Goal: Task Accomplishment & Management: Use online tool/utility

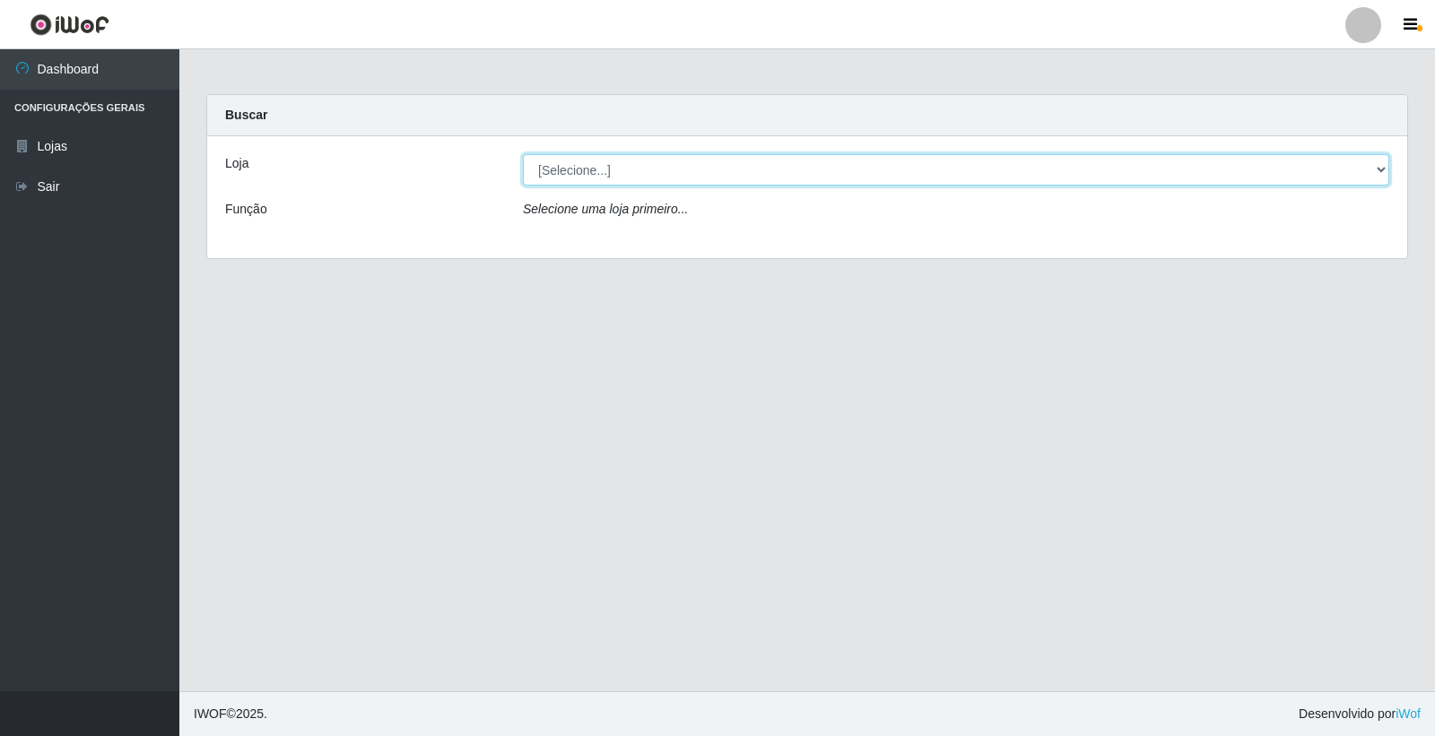
click at [750, 167] on select "[Selecione...] O Feirão - [GEOGRAPHIC_DATA]" at bounding box center [956, 169] width 866 height 31
select select "327"
click at [523, 154] on select "[Selecione...] O Feirão - [GEOGRAPHIC_DATA]" at bounding box center [956, 169] width 866 height 31
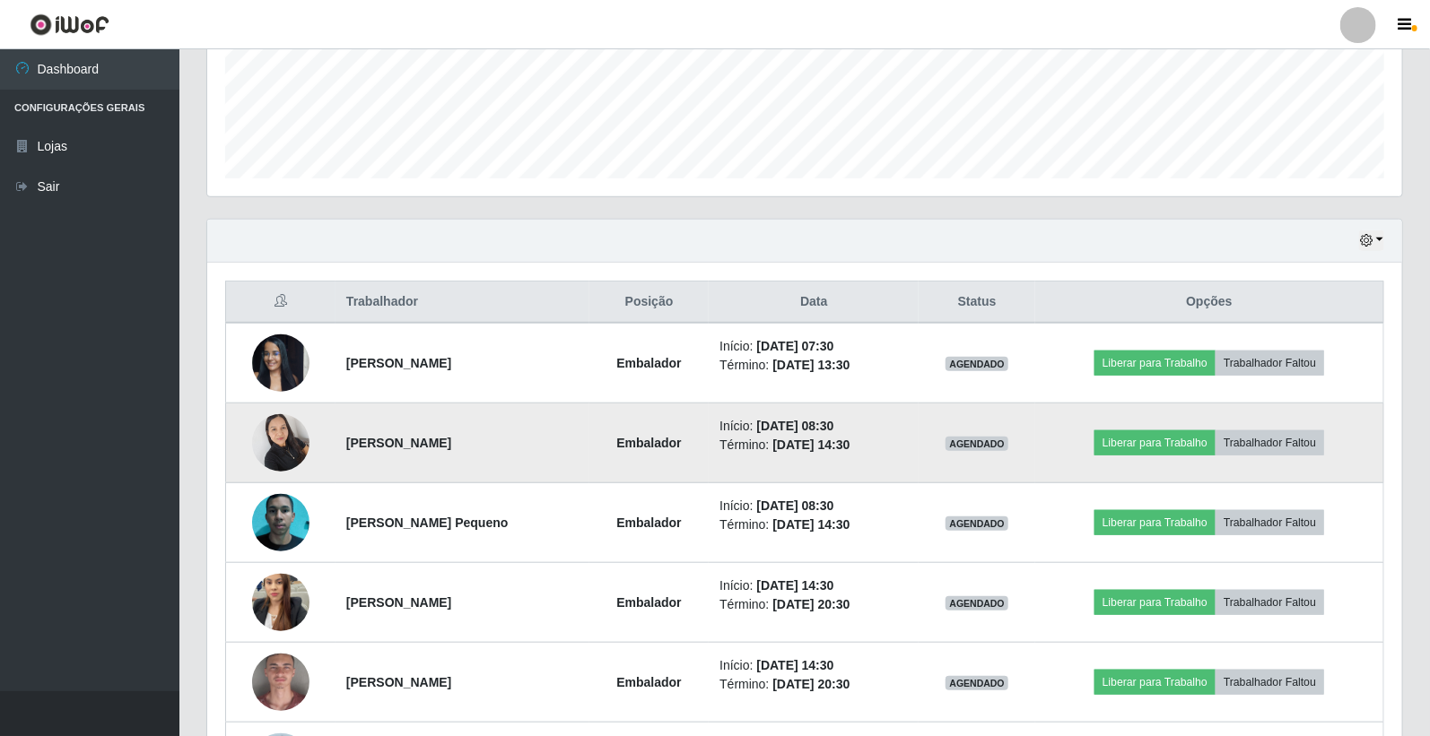
scroll to position [614, 0]
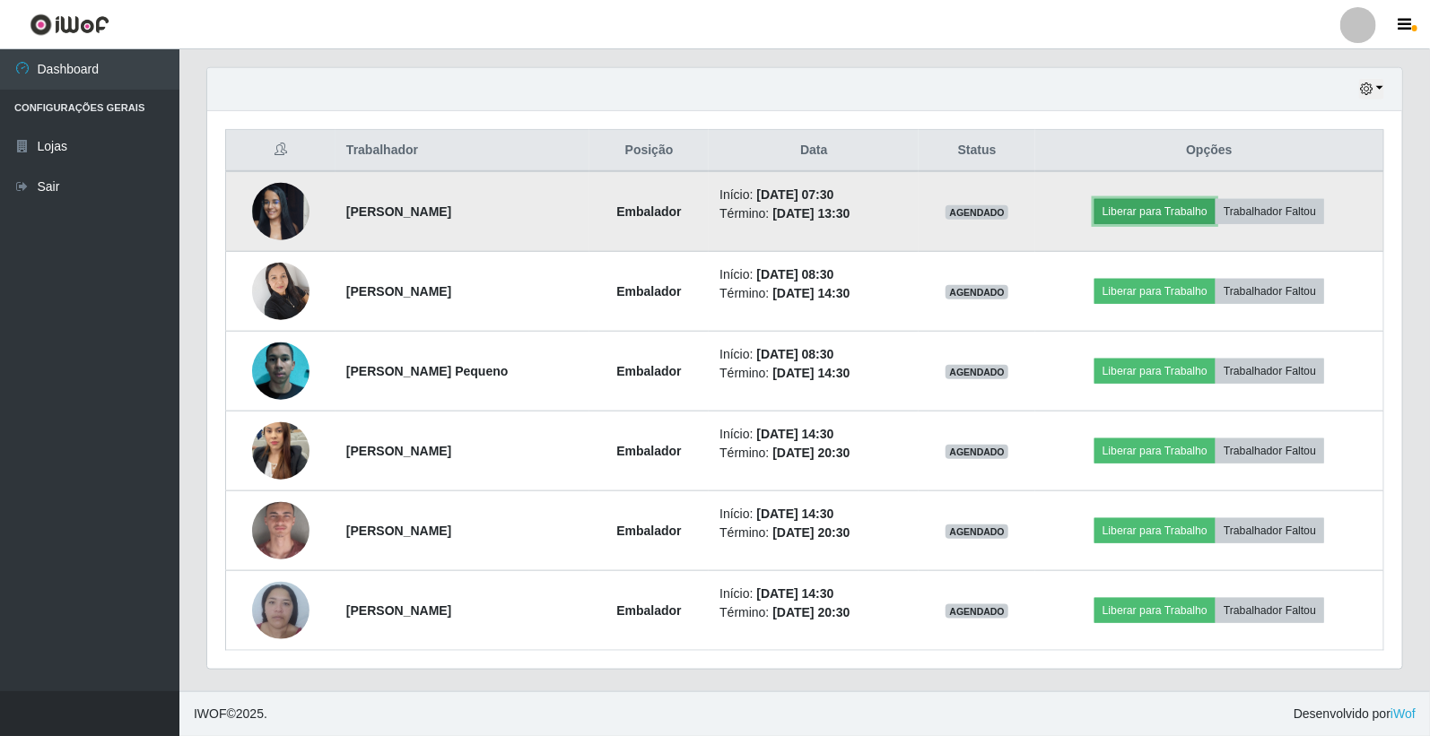
click at [1166, 219] on button "Liberar para Trabalho" at bounding box center [1154, 211] width 121 height 25
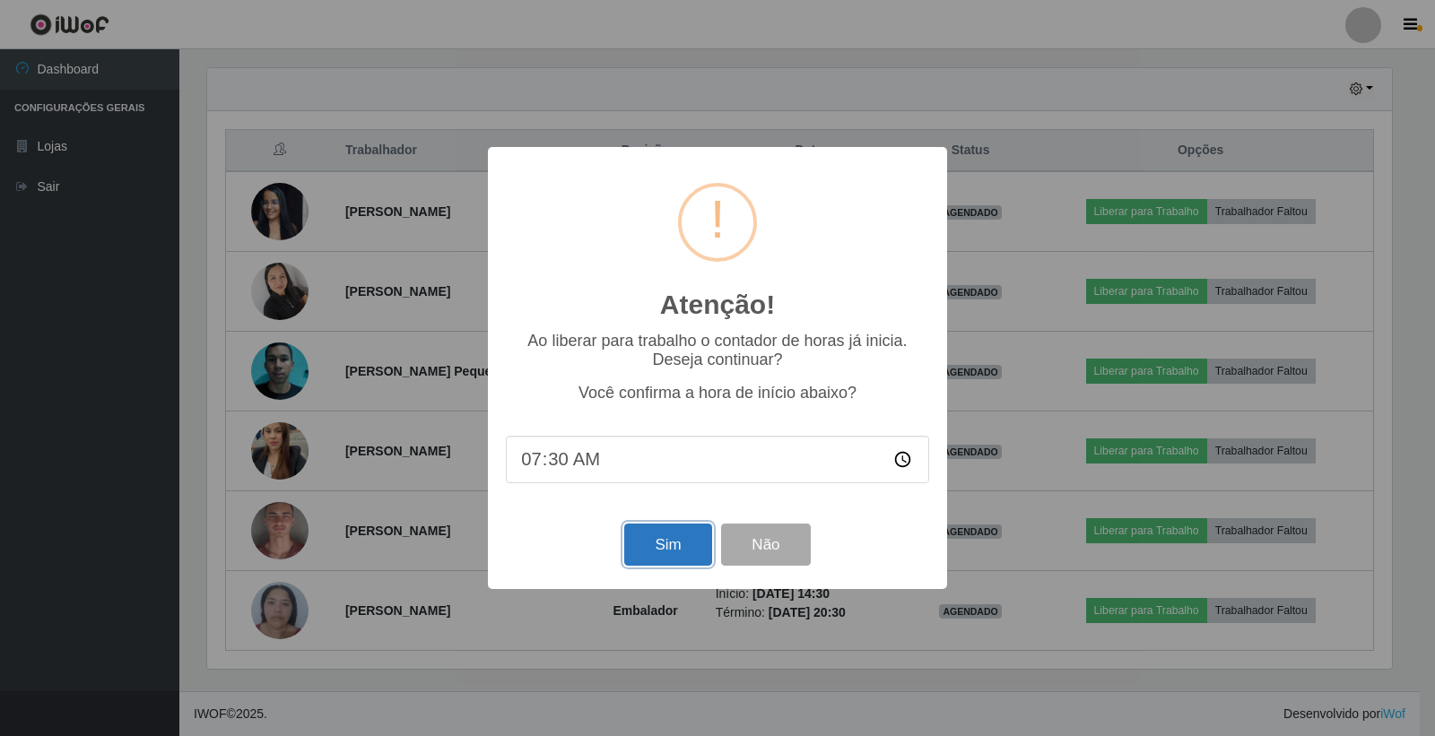
click at [656, 541] on button "Sim" at bounding box center [667, 545] width 87 height 42
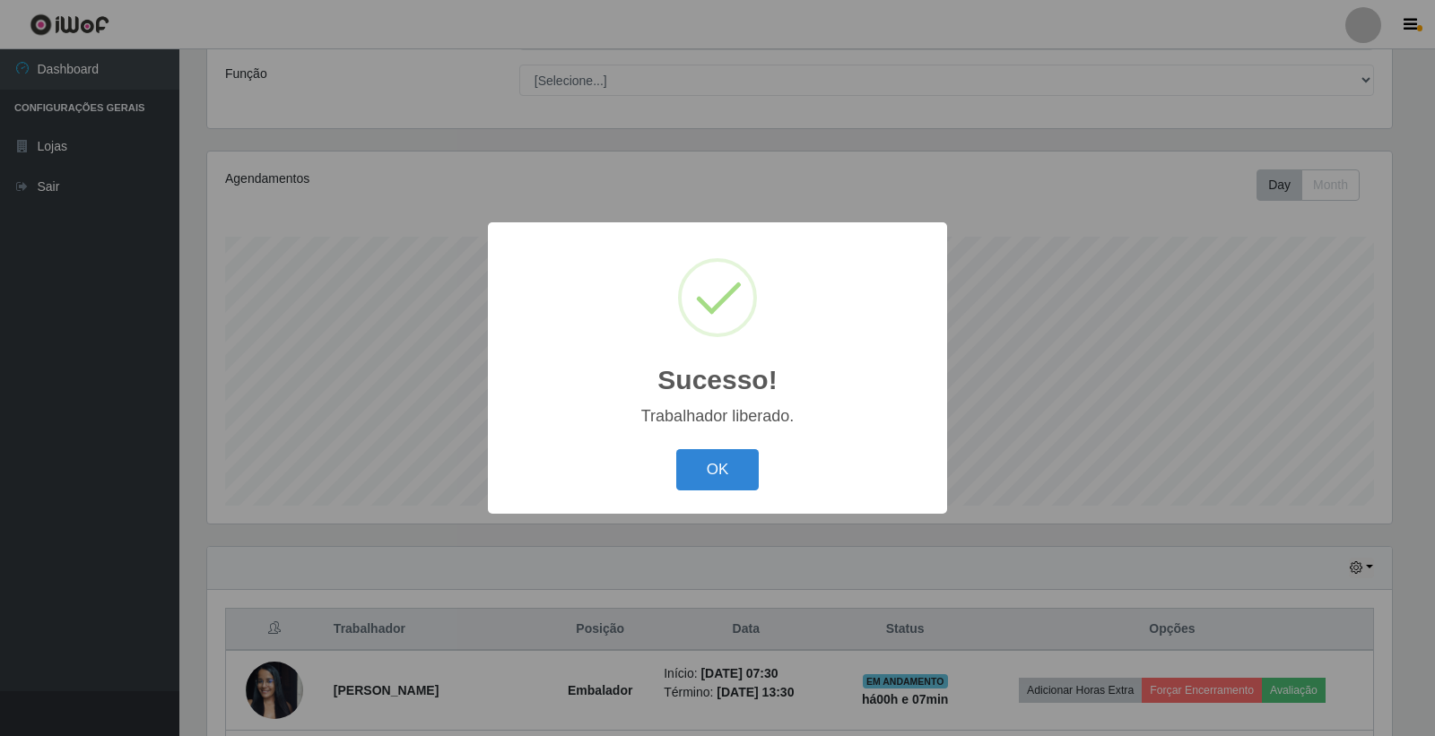
click at [731, 448] on div "OK Cancel" at bounding box center [717, 469] width 423 height 51
click at [743, 470] on button "OK" at bounding box center [717, 470] width 83 height 42
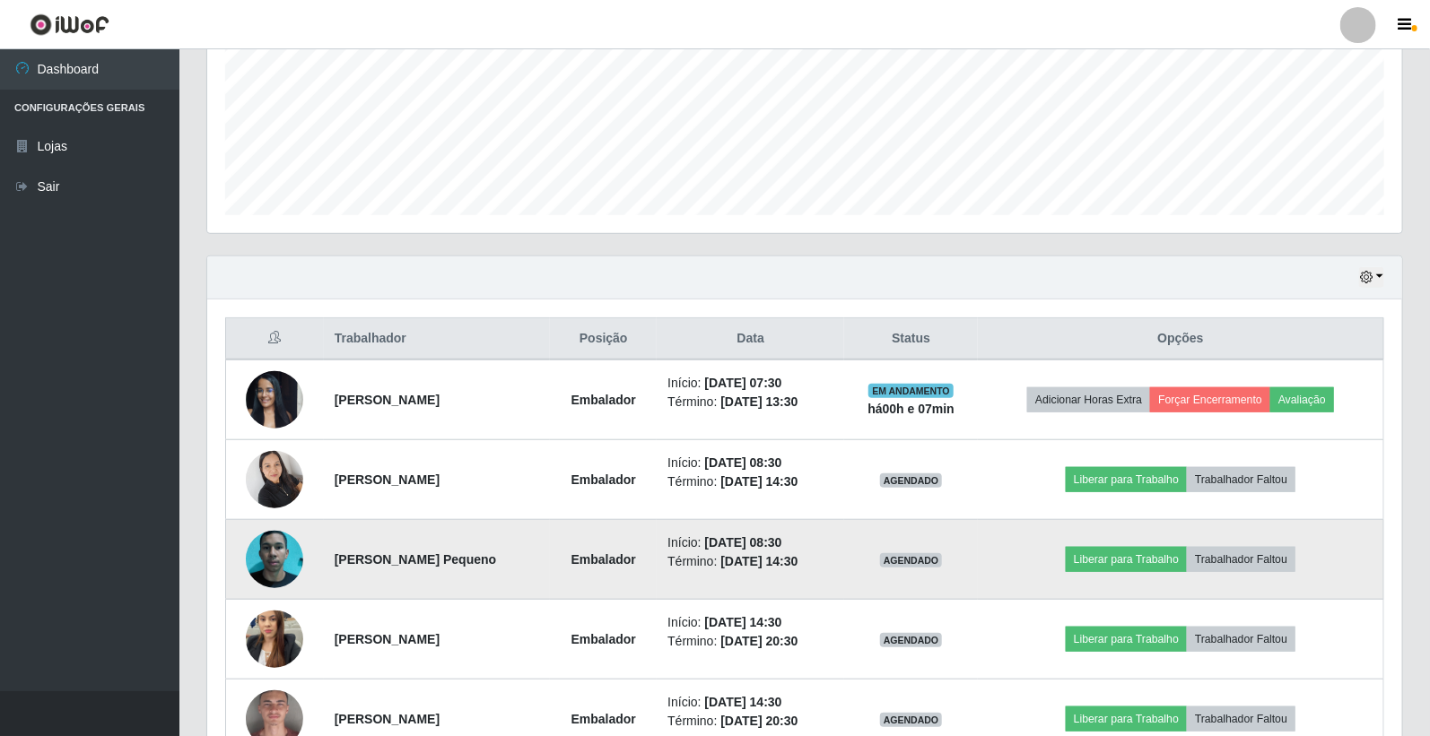
scroll to position [434, 0]
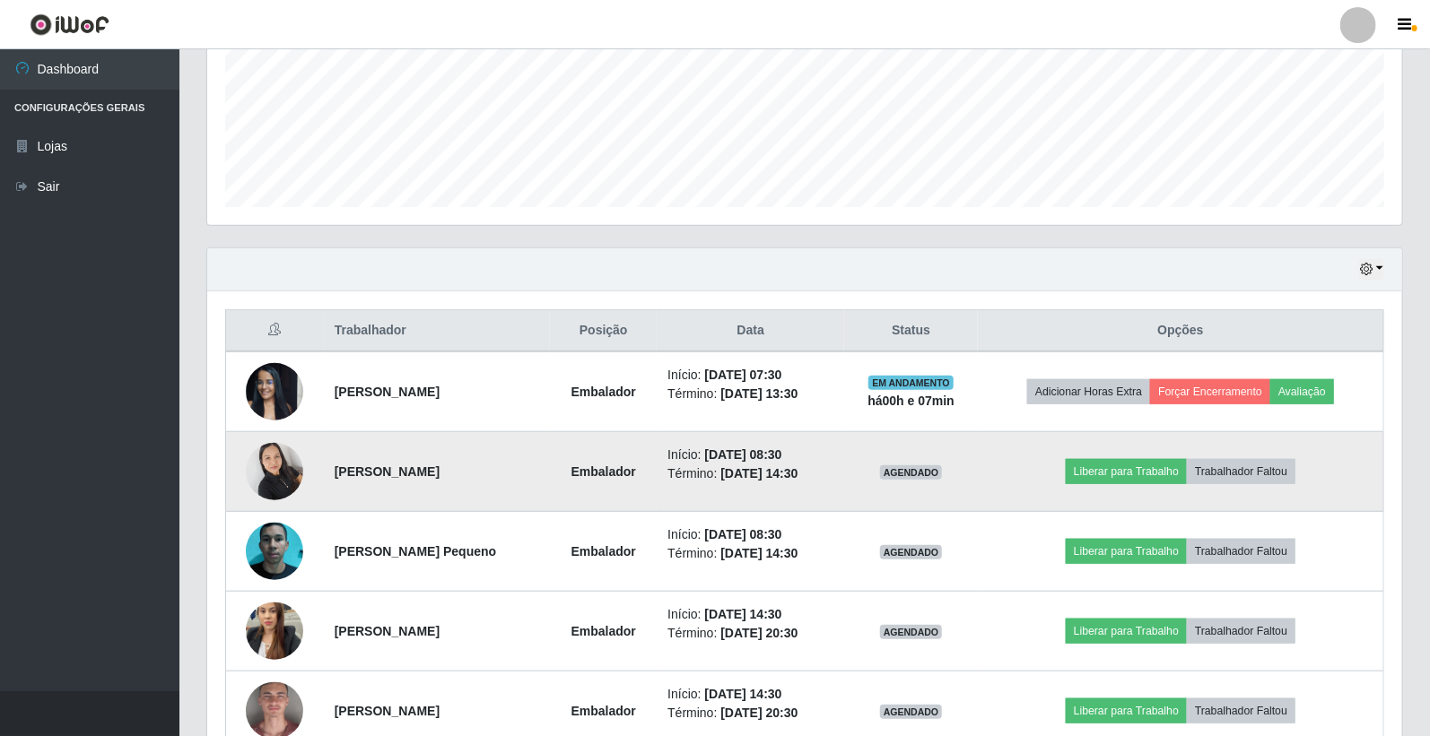
click at [772, 468] on time "[DATE] 14:30" at bounding box center [758, 473] width 77 height 14
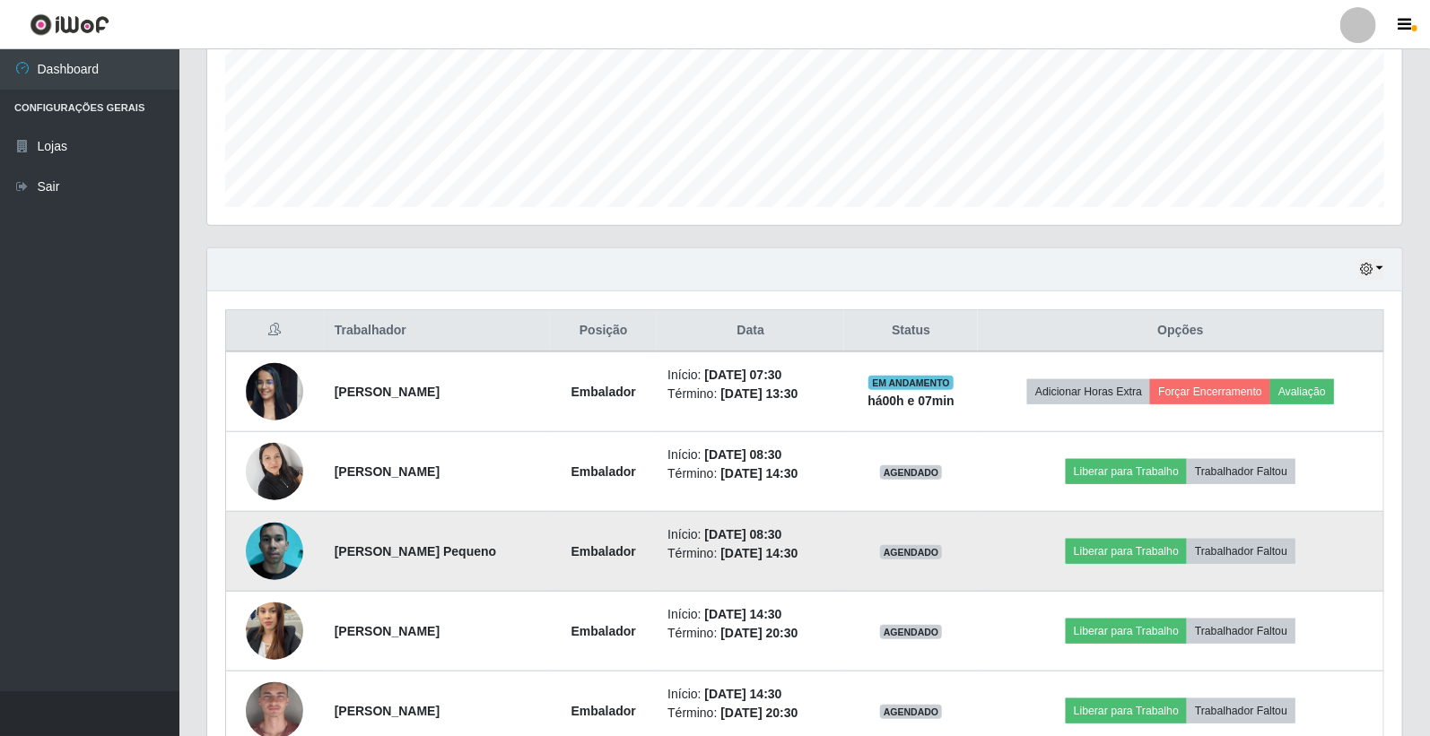
click at [745, 527] on time "[DATE] 08:30" at bounding box center [743, 534] width 77 height 14
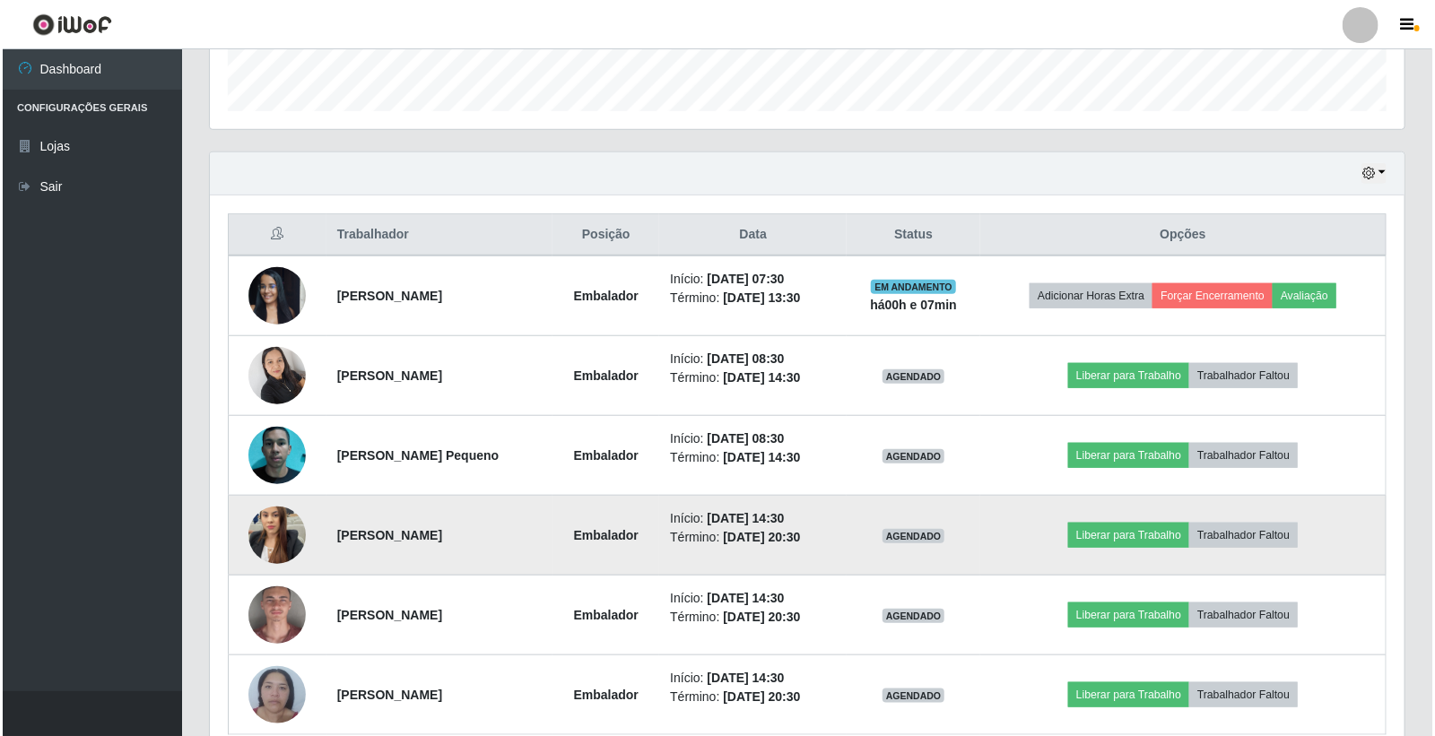
scroll to position [614, 0]
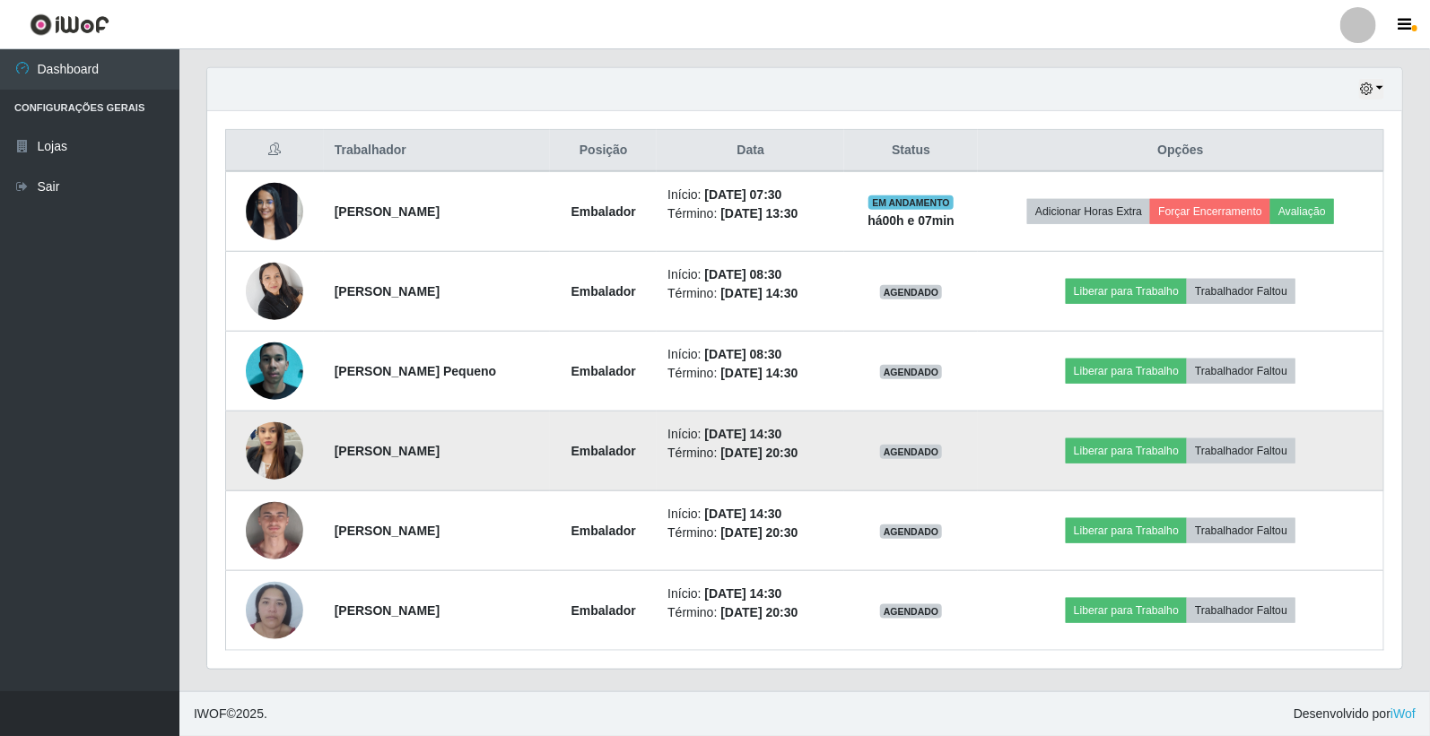
click at [823, 462] on li "Término: [DATE] 20:30" at bounding box center [750, 453] width 166 height 19
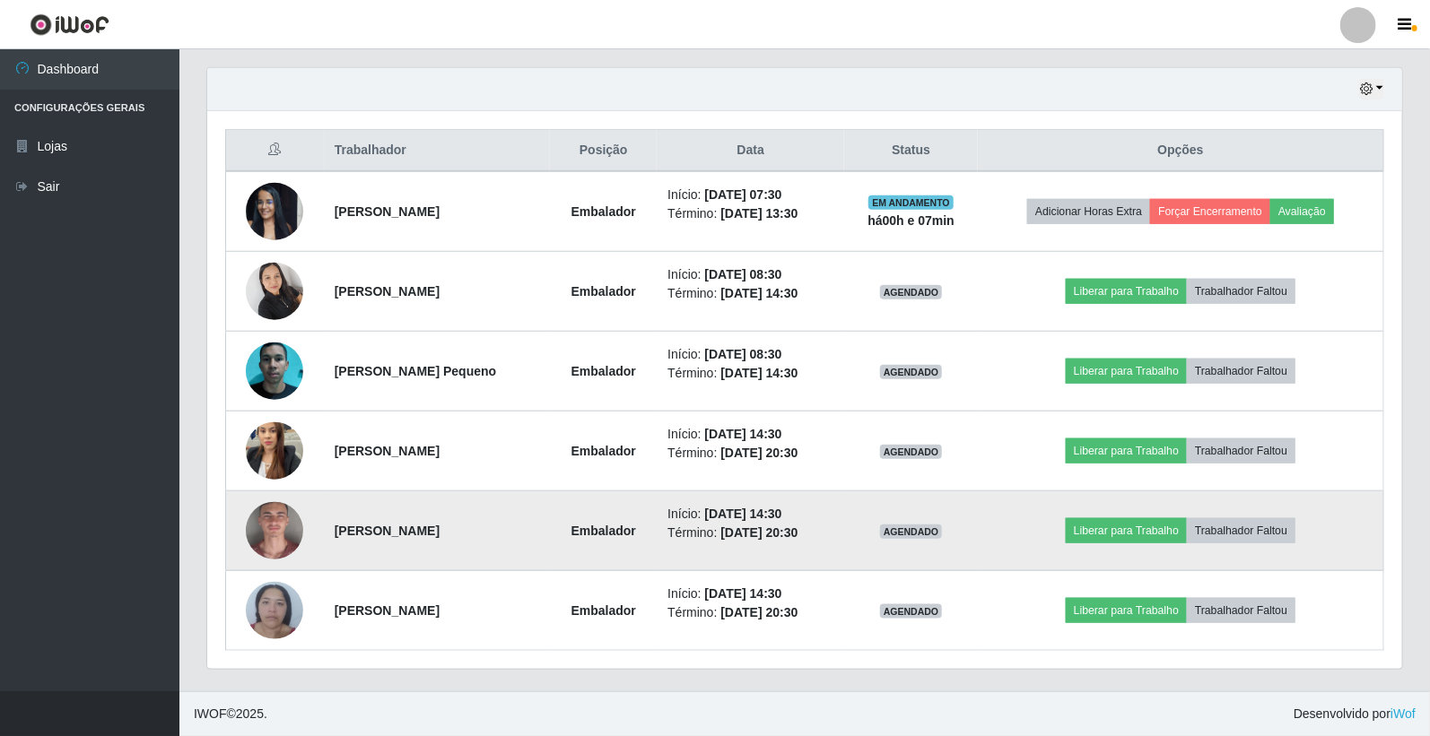
click at [782, 515] on time "[DATE] 14:30" at bounding box center [743, 514] width 77 height 14
drag, startPoint x: 805, startPoint y: 595, endPoint x: 440, endPoint y: 552, distance: 367.6
click at [782, 595] on time "[DATE] 14:30" at bounding box center [743, 594] width 77 height 14
click at [291, 527] on img at bounding box center [274, 531] width 57 height 118
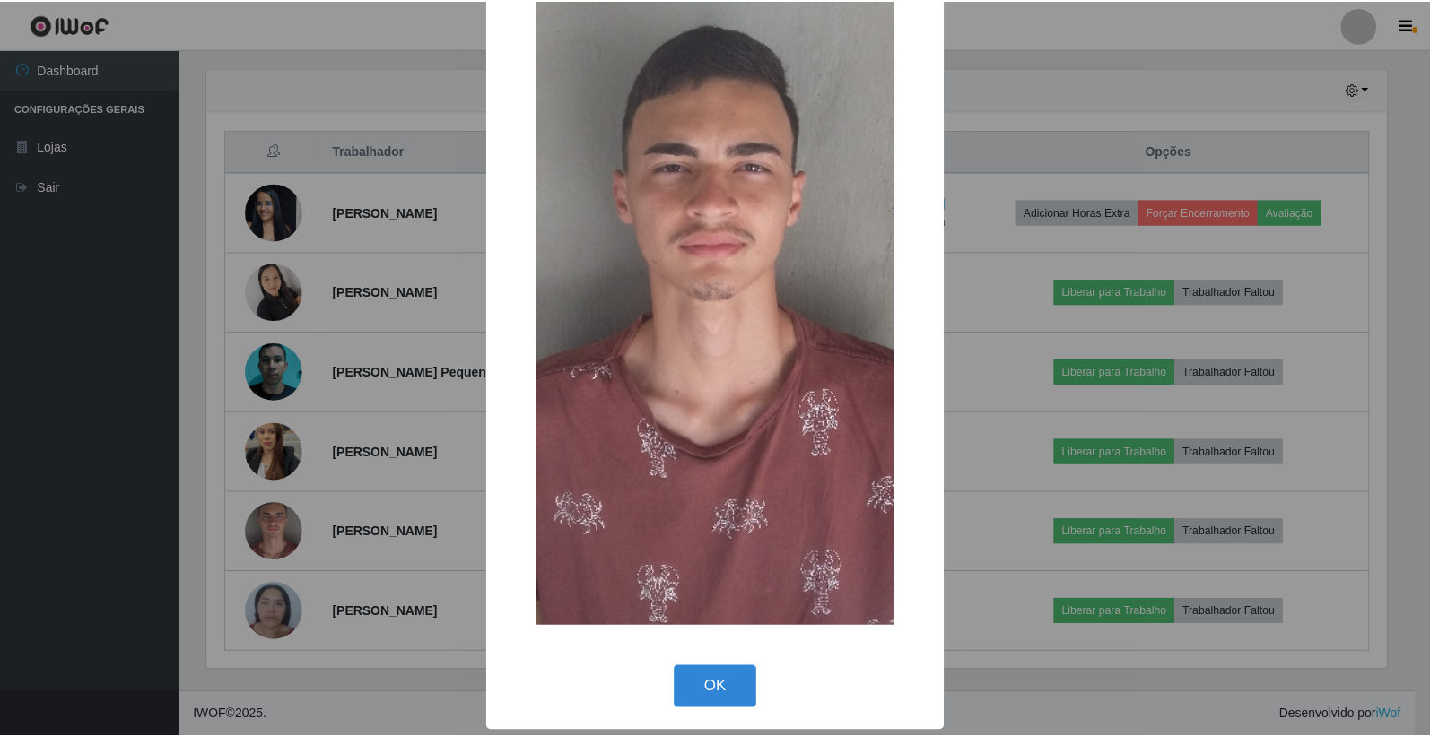
scroll to position [158, 0]
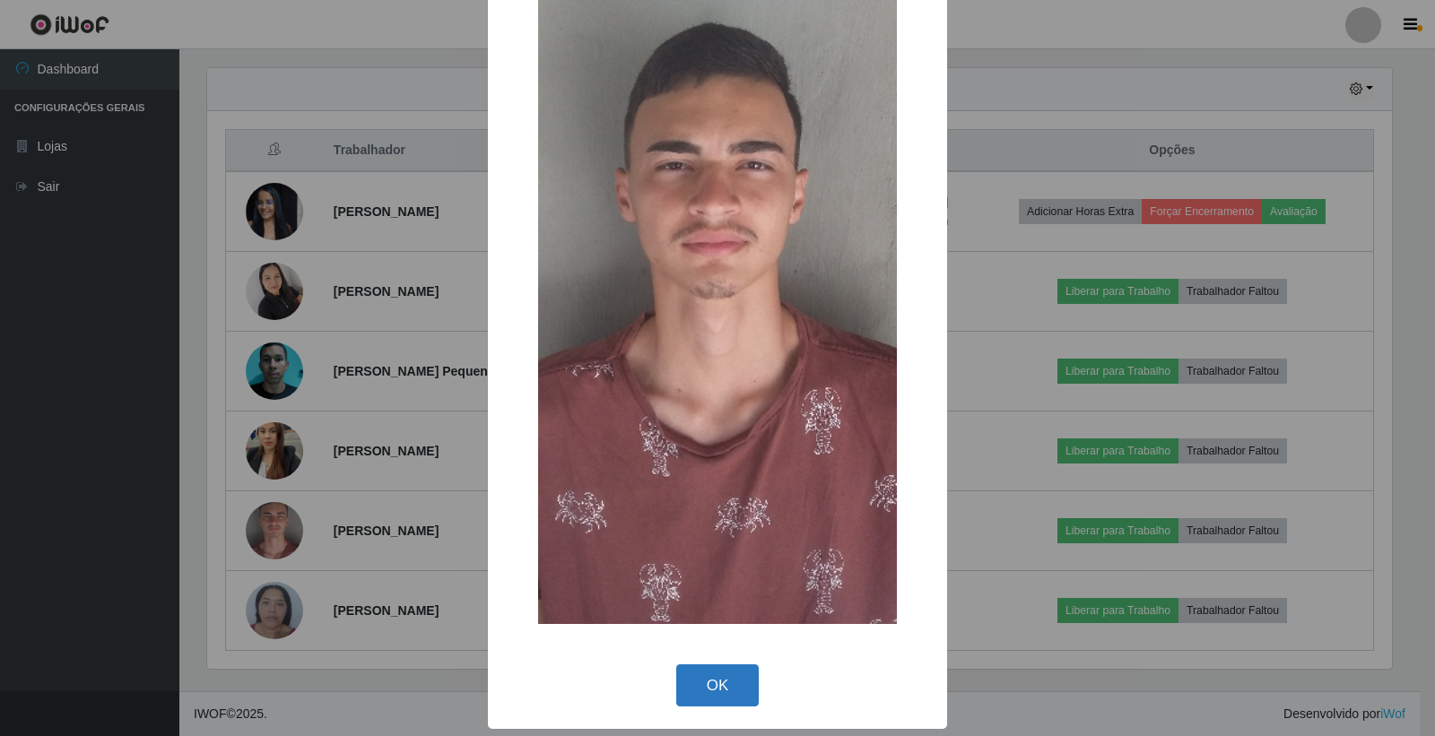
click at [732, 665] on button "OK" at bounding box center [717, 686] width 83 height 42
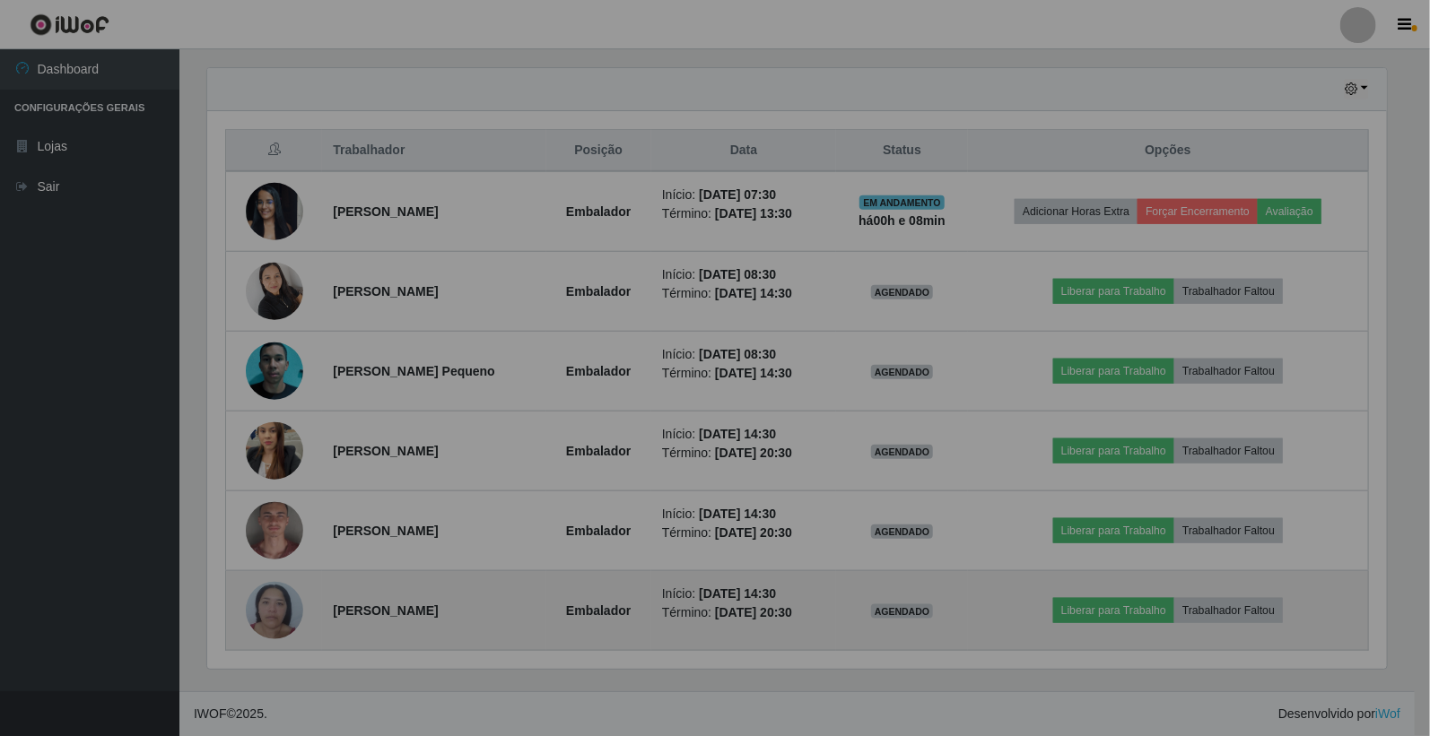
scroll to position [371, 1195]
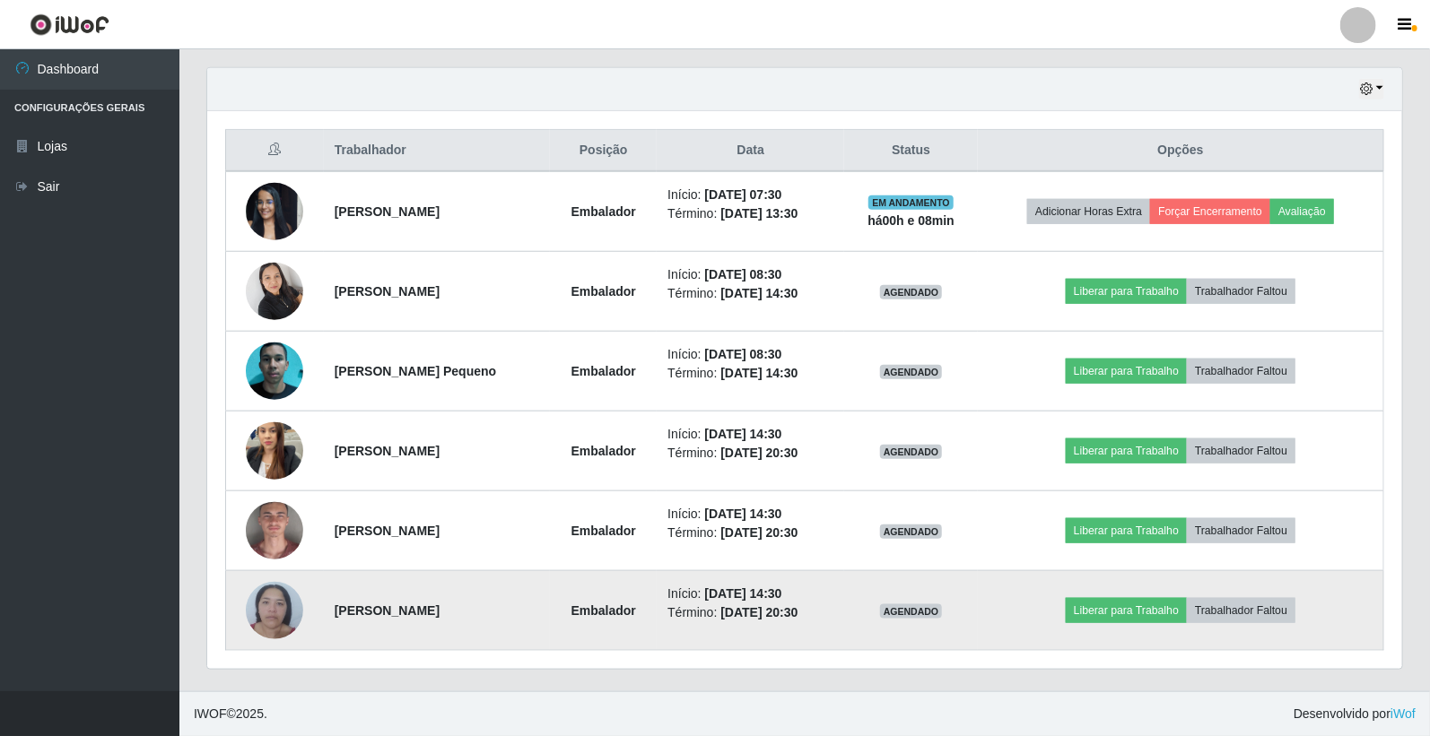
click at [282, 613] on img at bounding box center [274, 610] width 57 height 76
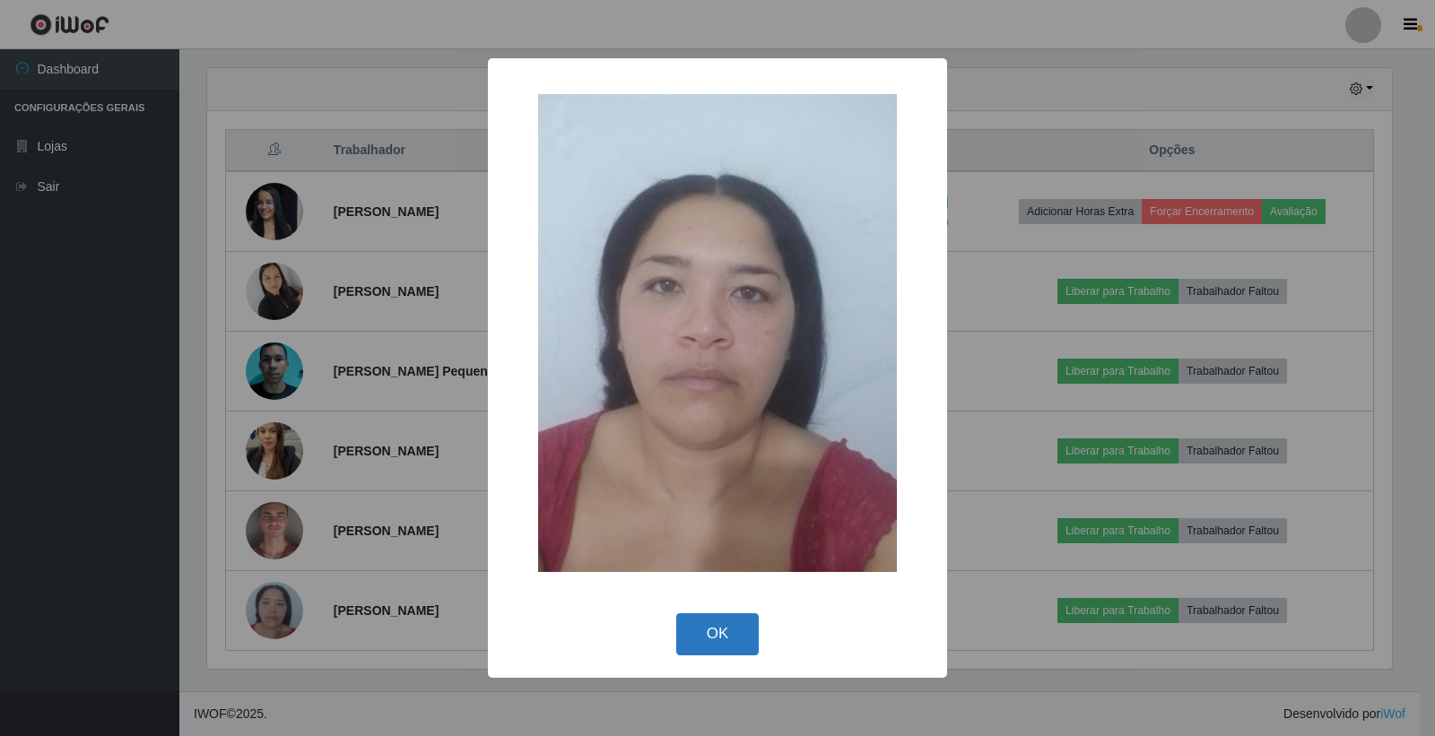
click at [701, 628] on button "OK" at bounding box center [717, 634] width 83 height 42
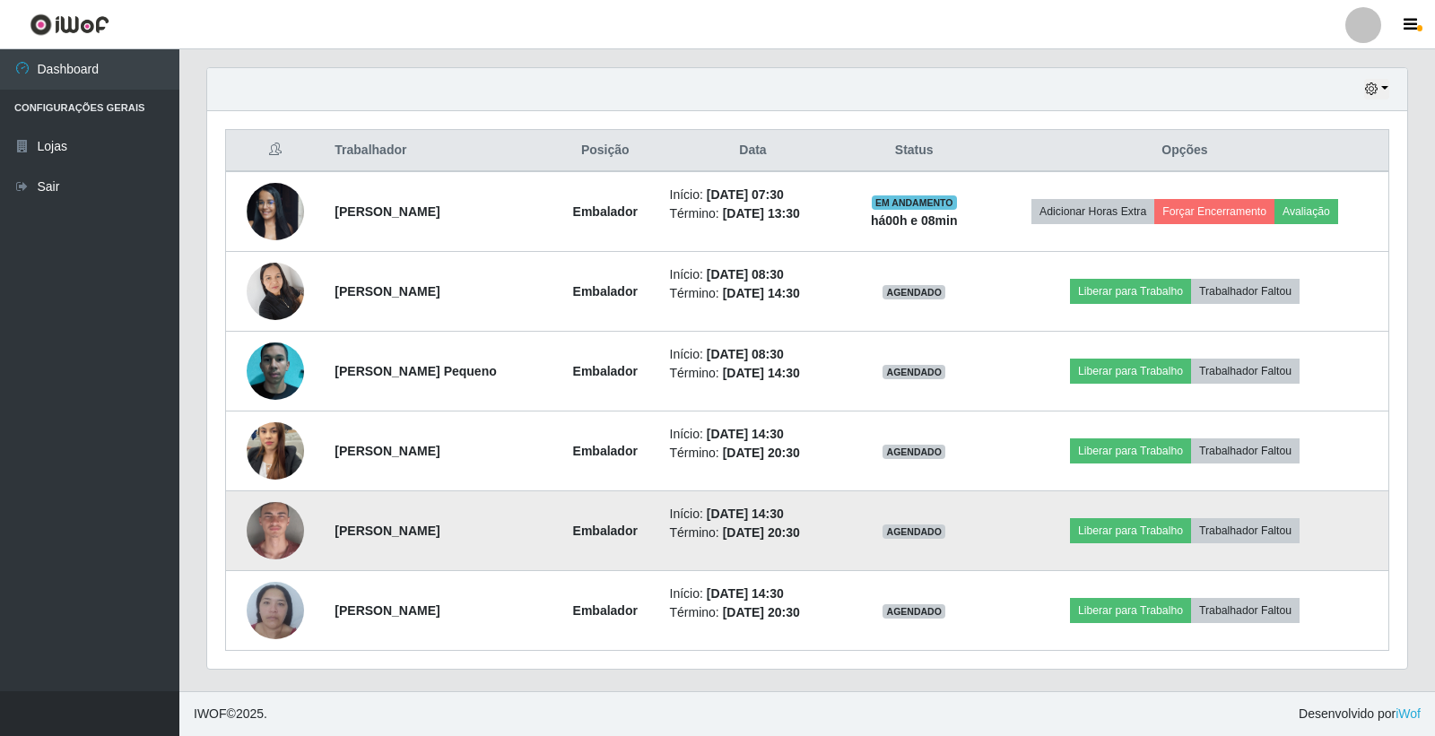
scroll to position [371, 1195]
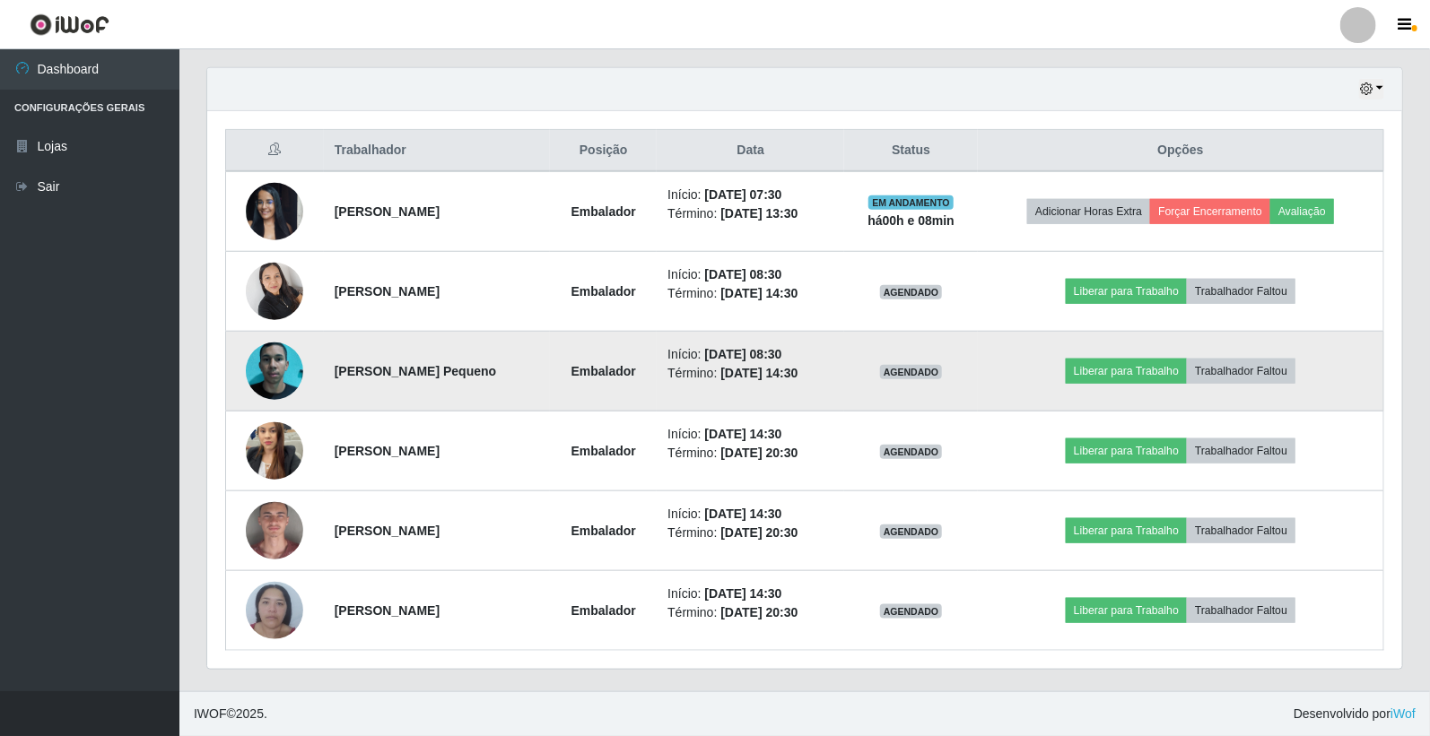
click at [270, 344] on img at bounding box center [274, 371] width 57 height 127
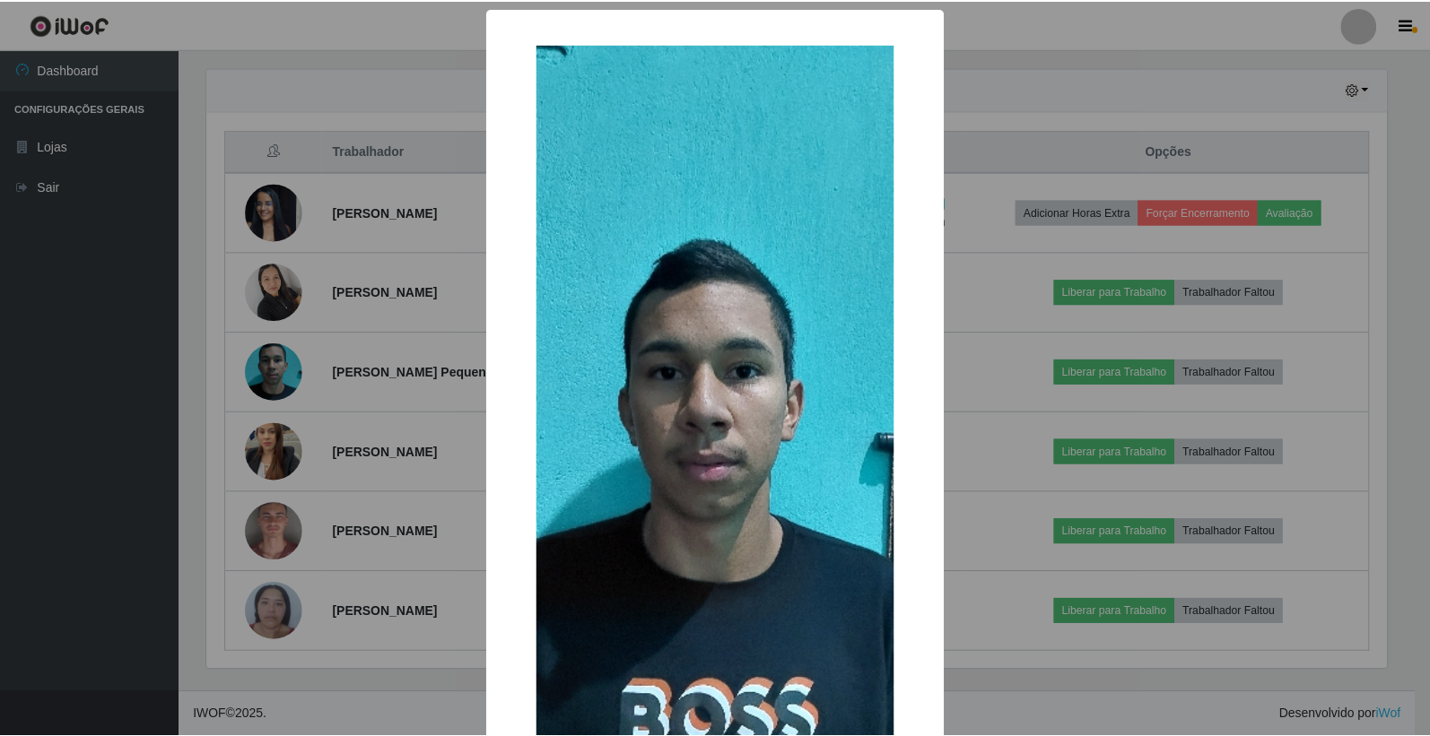
scroll to position [217, 0]
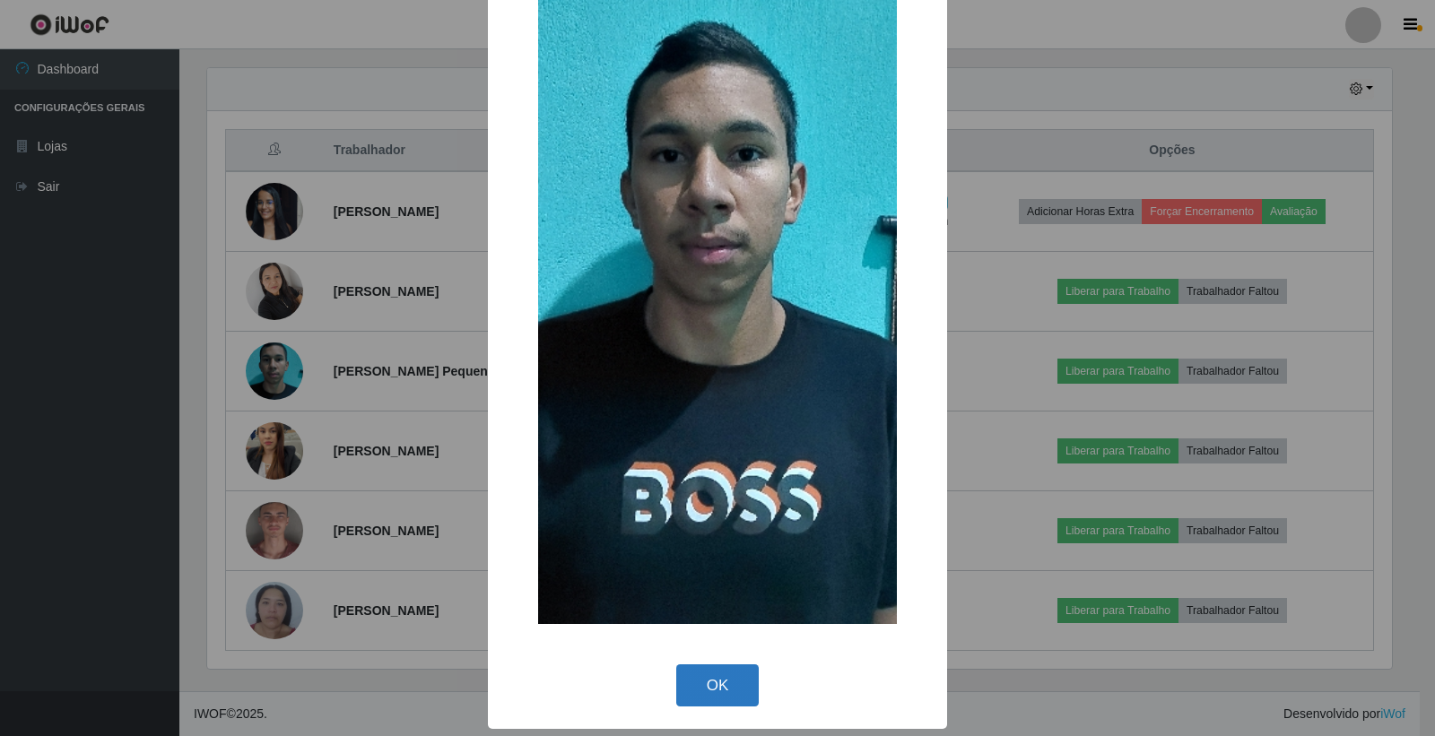
click at [707, 692] on button "OK" at bounding box center [717, 686] width 83 height 42
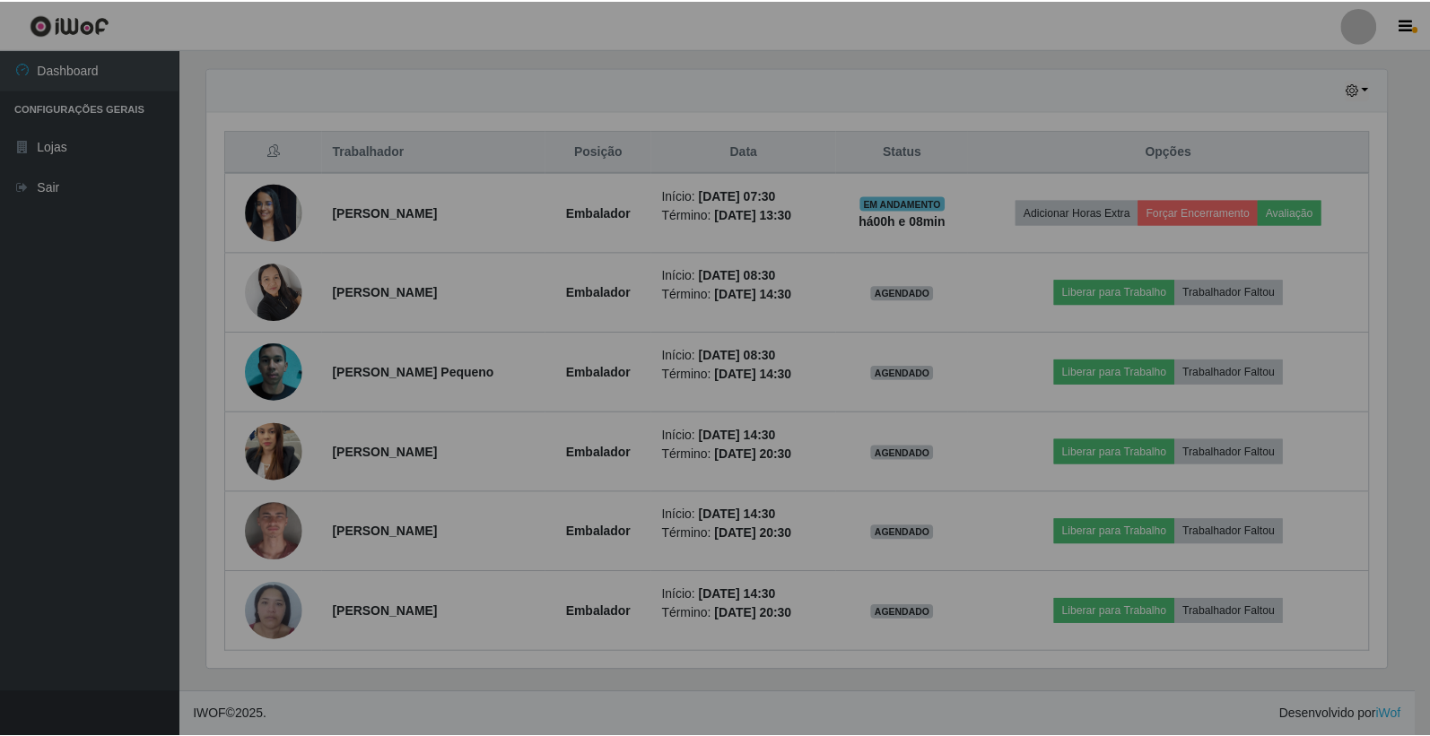
scroll to position [371, 1195]
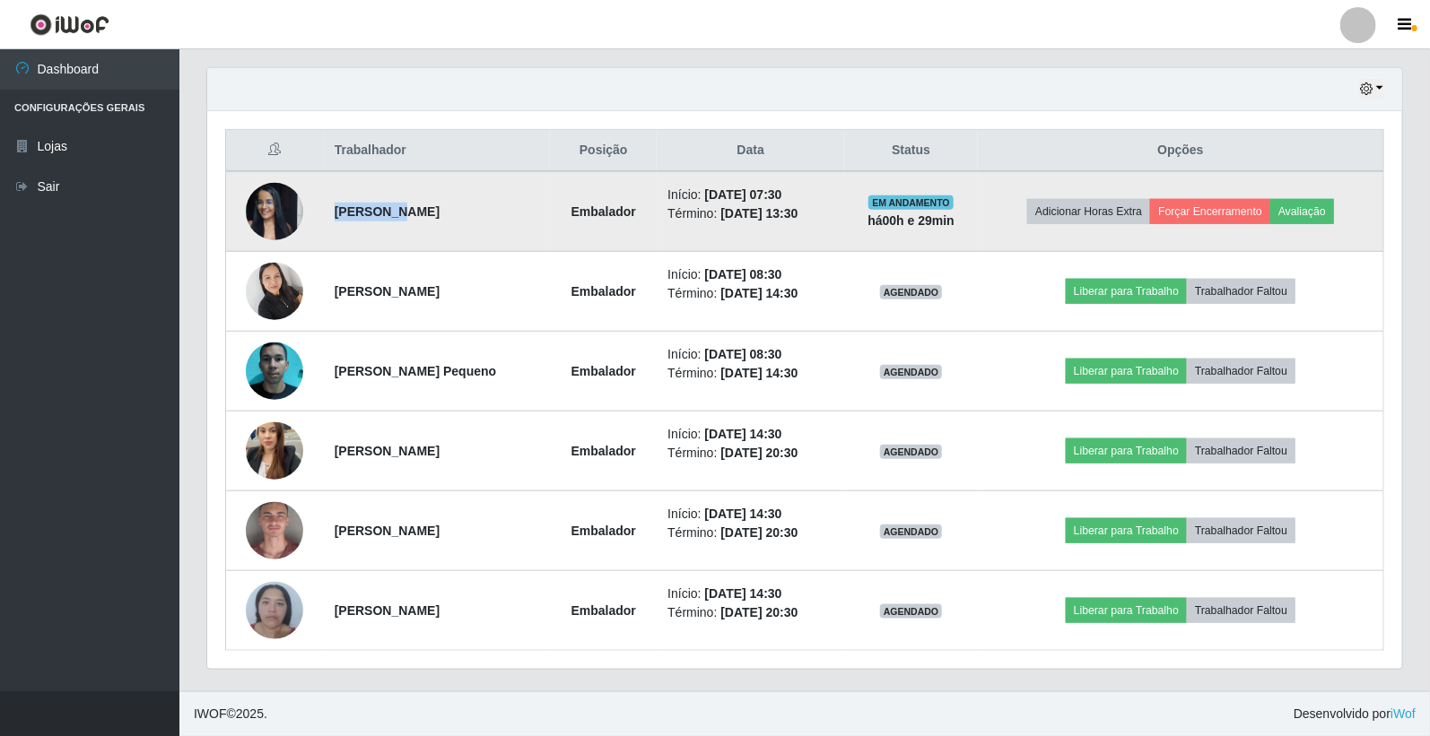
drag, startPoint x: 326, startPoint y: 213, endPoint x: 386, endPoint y: 215, distance: 59.3
click at [386, 215] on td "[PERSON_NAME]" at bounding box center [437, 211] width 227 height 81
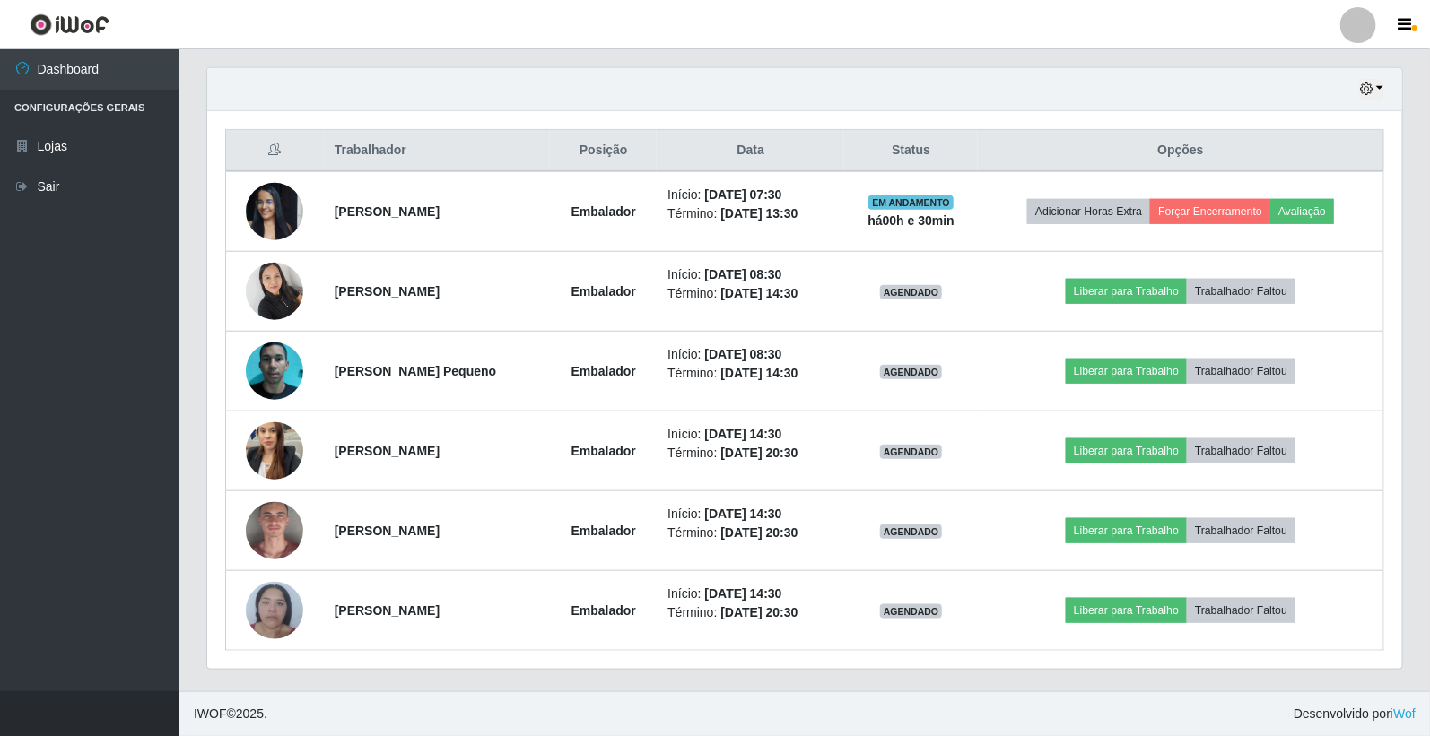
click at [407, 735] on footer "IWOF © 2025 . Desenvolvido por iWof" at bounding box center [804, 713] width 1250 height 45
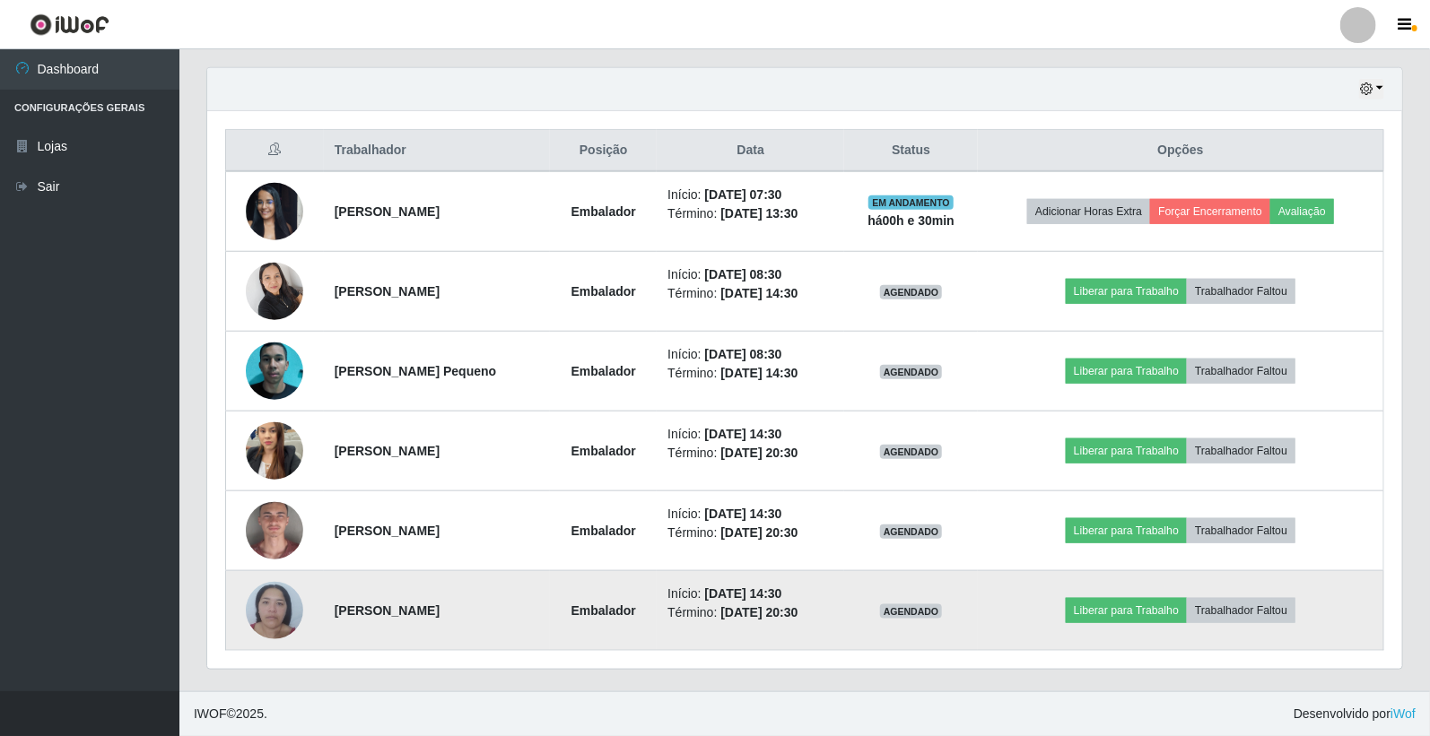
click at [269, 625] on img at bounding box center [274, 610] width 57 height 76
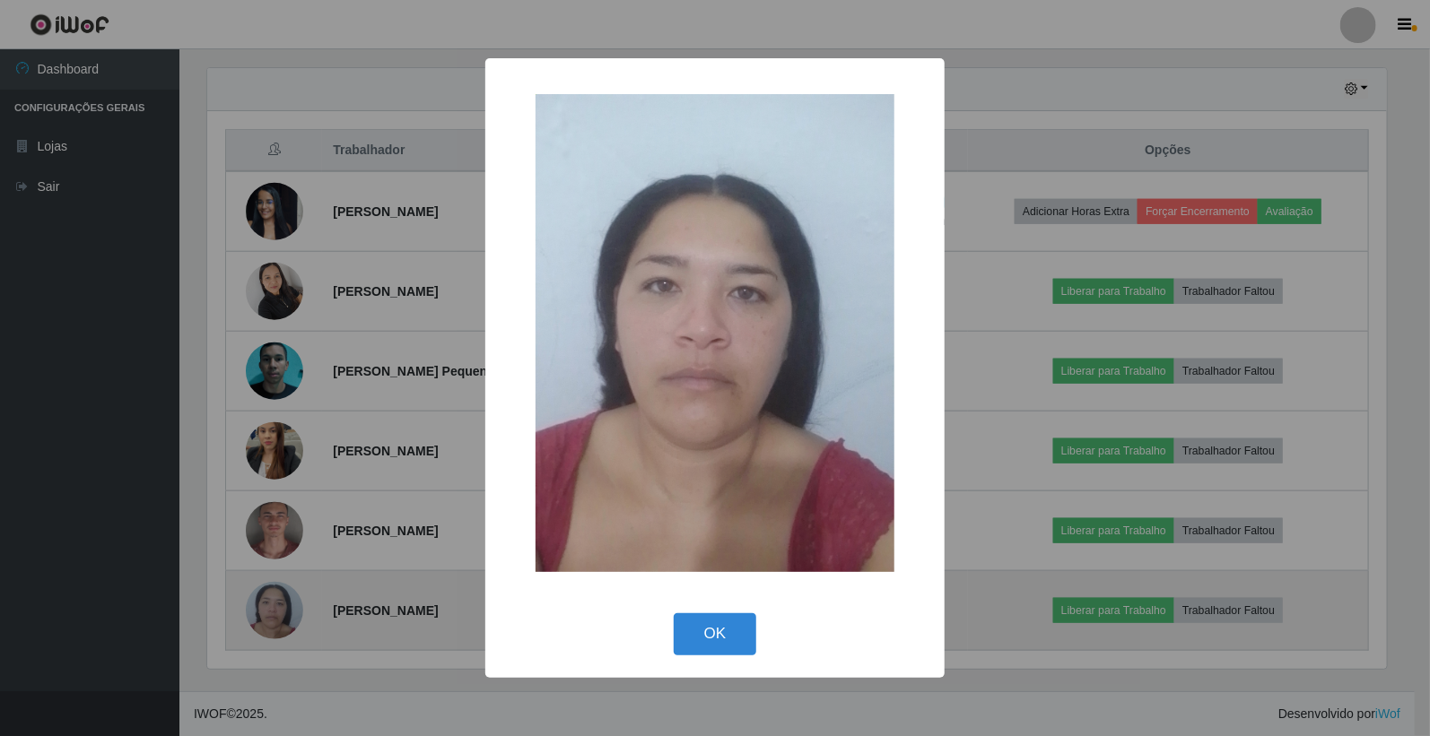
scroll to position [371, 1184]
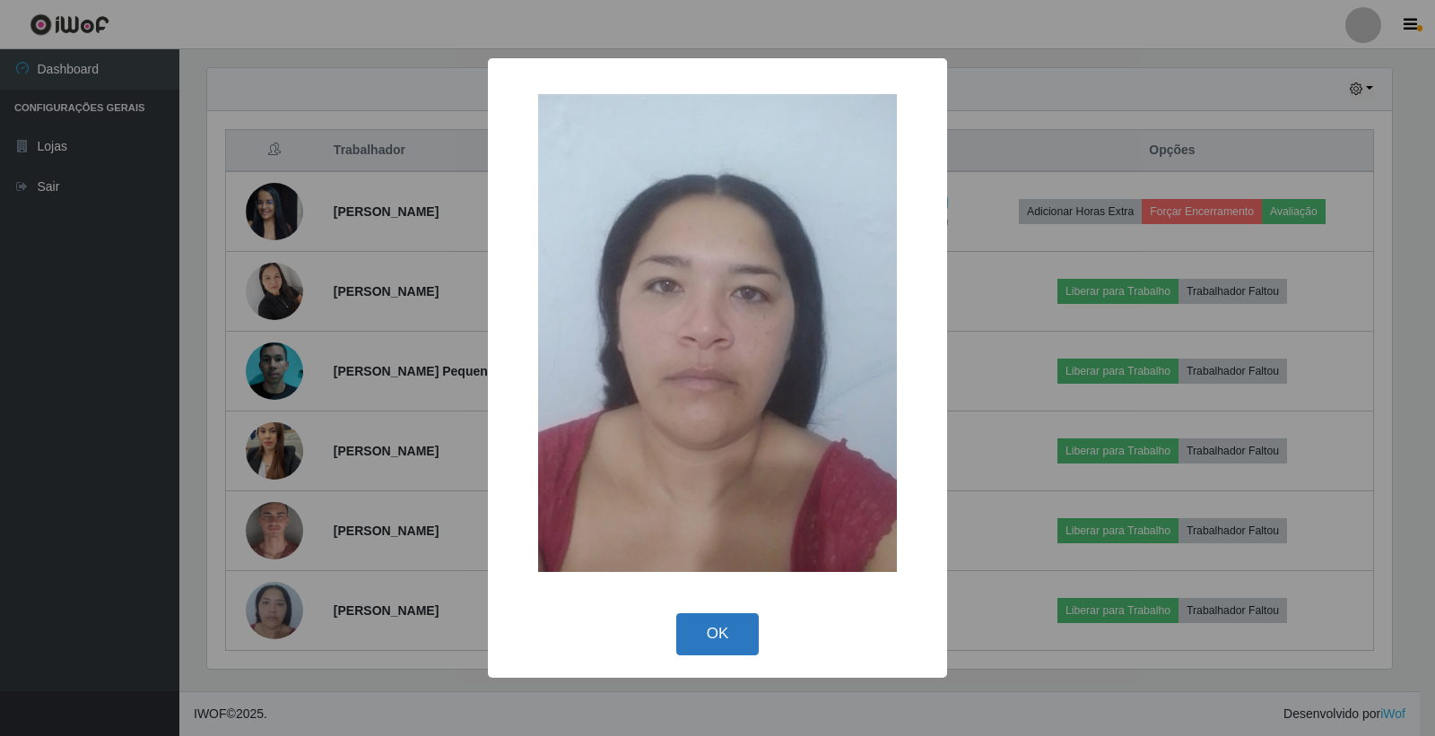
click at [729, 622] on button "OK" at bounding box center [717, 634] width 83 height 42
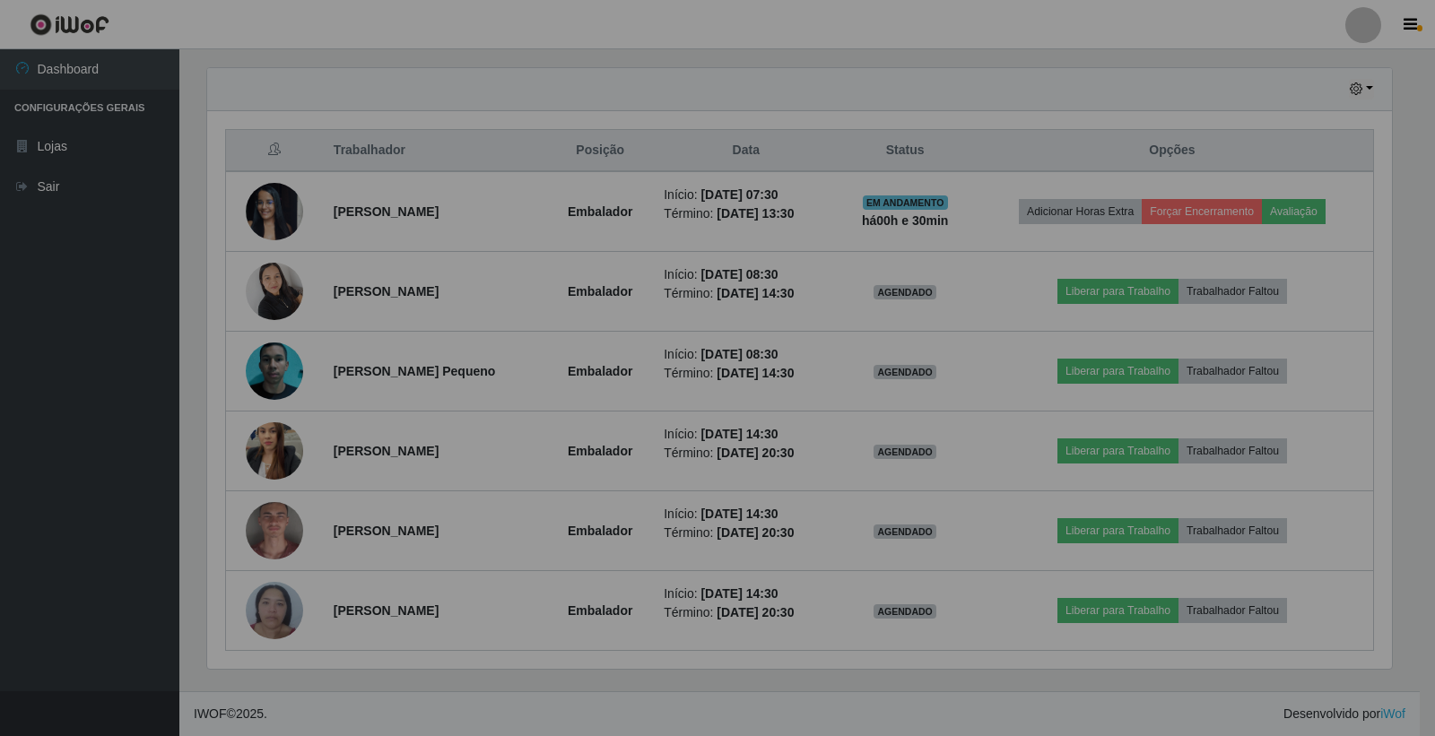
scroll to position [371, 1195]
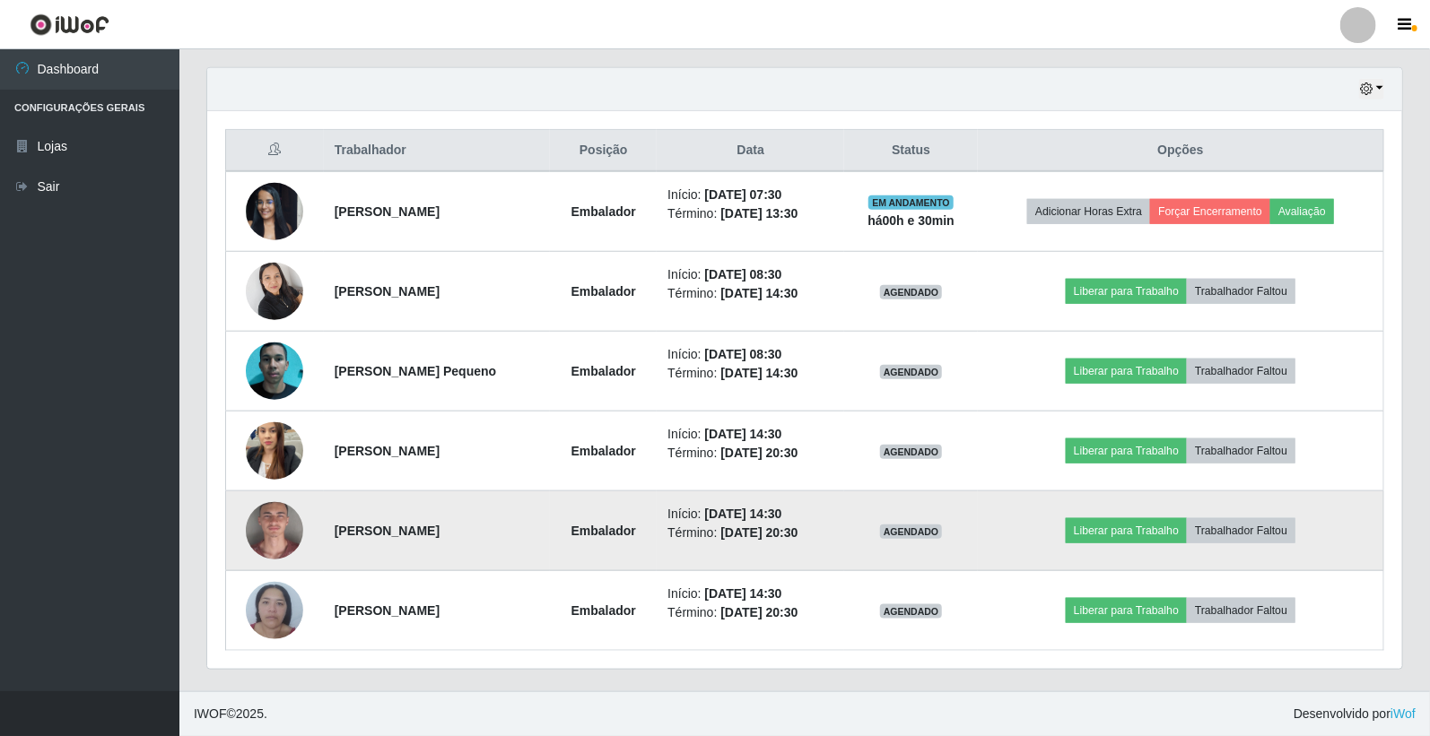
click at [279, 535] on img at bounding box center [274, 531] width 57 height 118
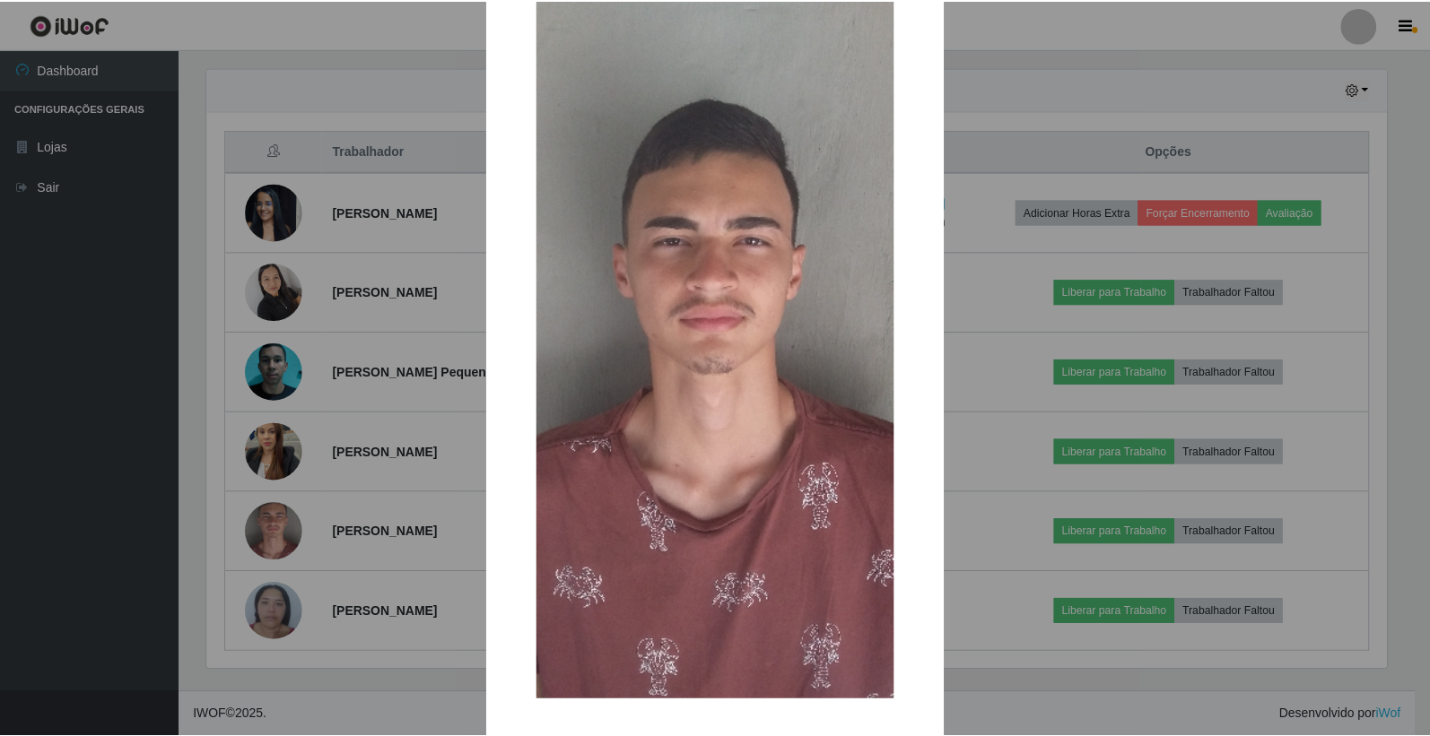
scroll to position [158, 0]
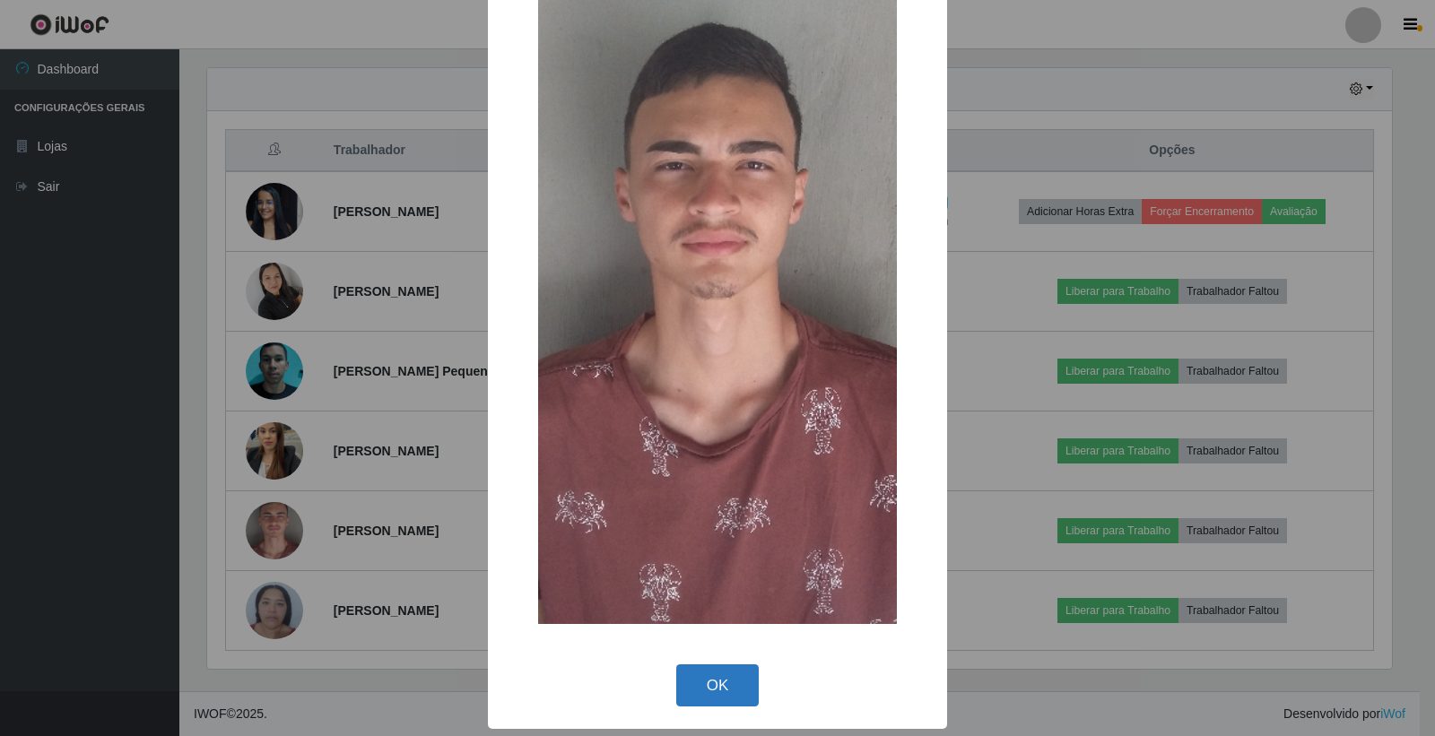
click at [722, 675] on button "OK" at bounding box center [717, 686] width 83 height 42
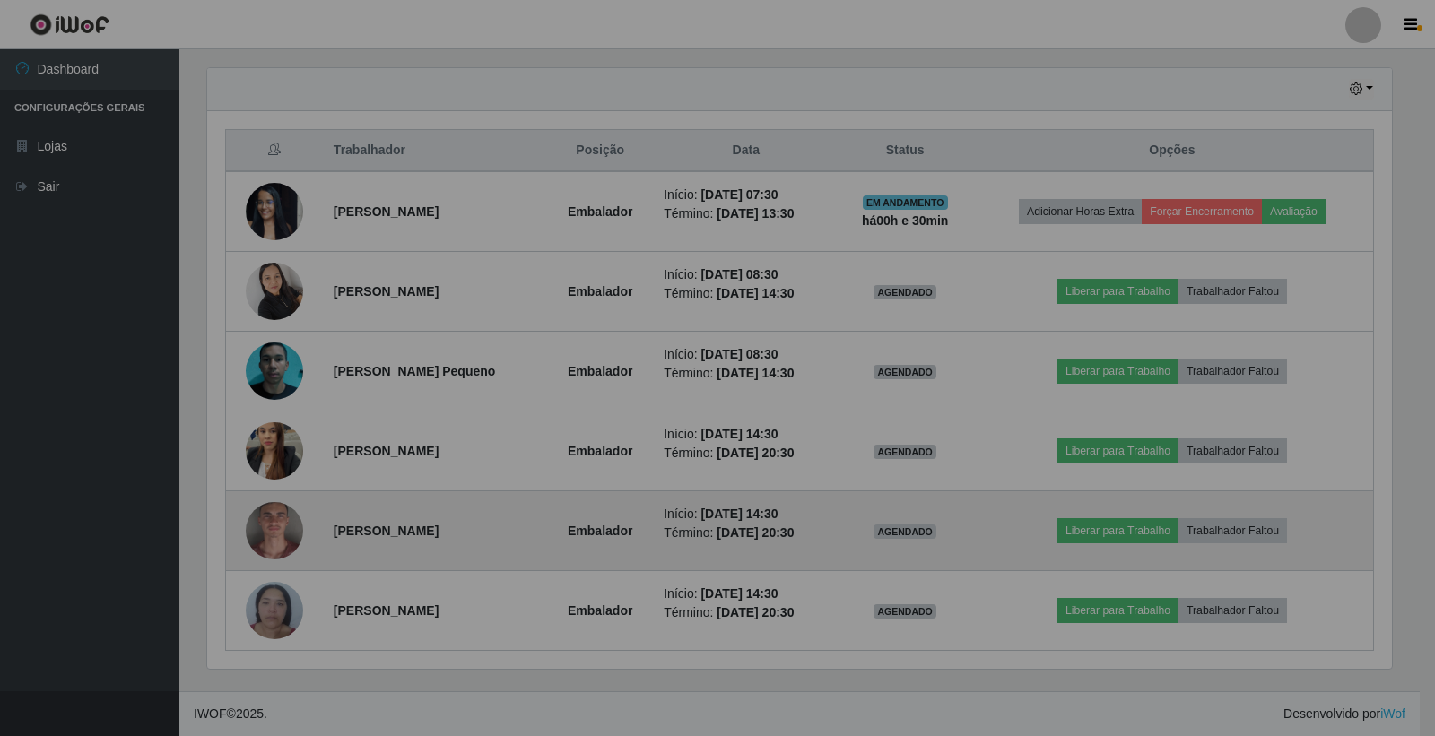
scroll to position [371, 1195]
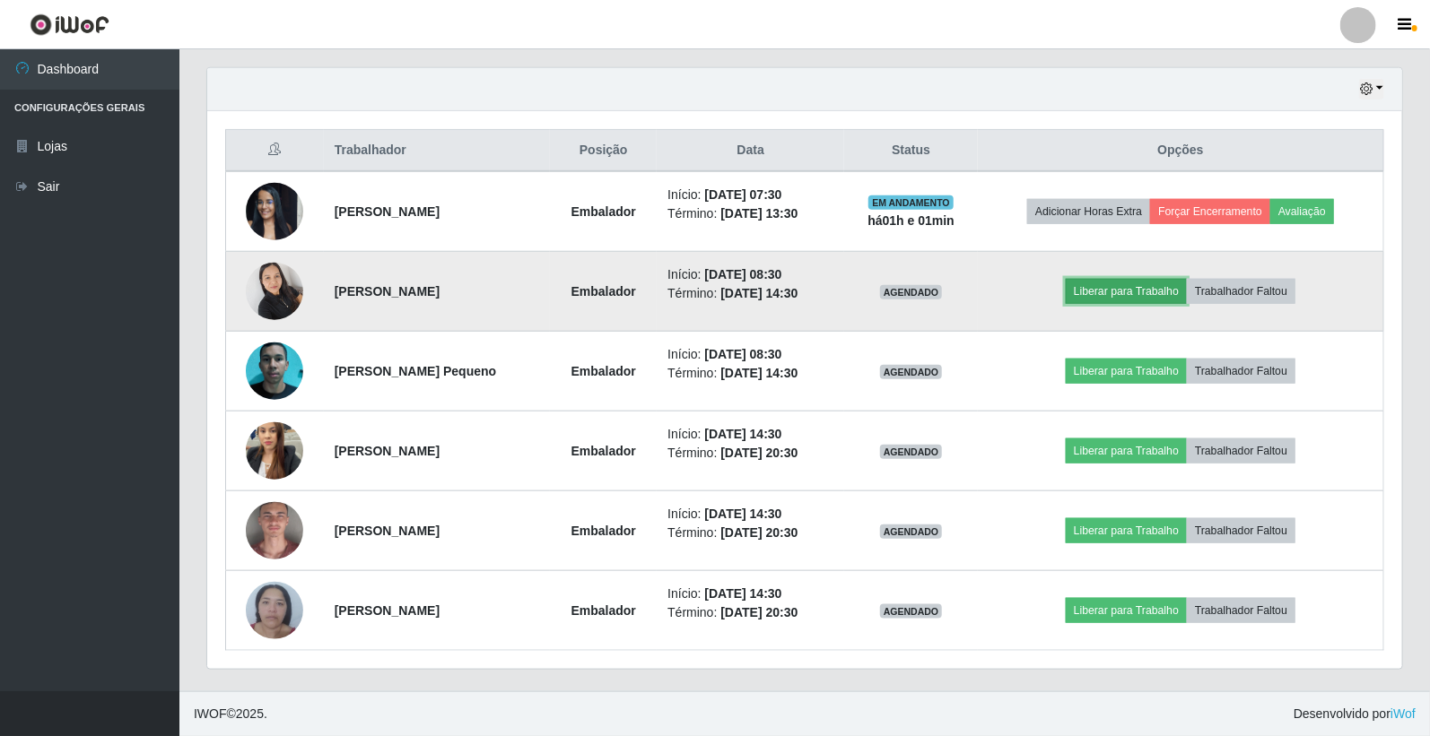
click at [1133, 287] on button "Liberar para Trabalho" at bounding box center [1125, 291] width 121 height 25
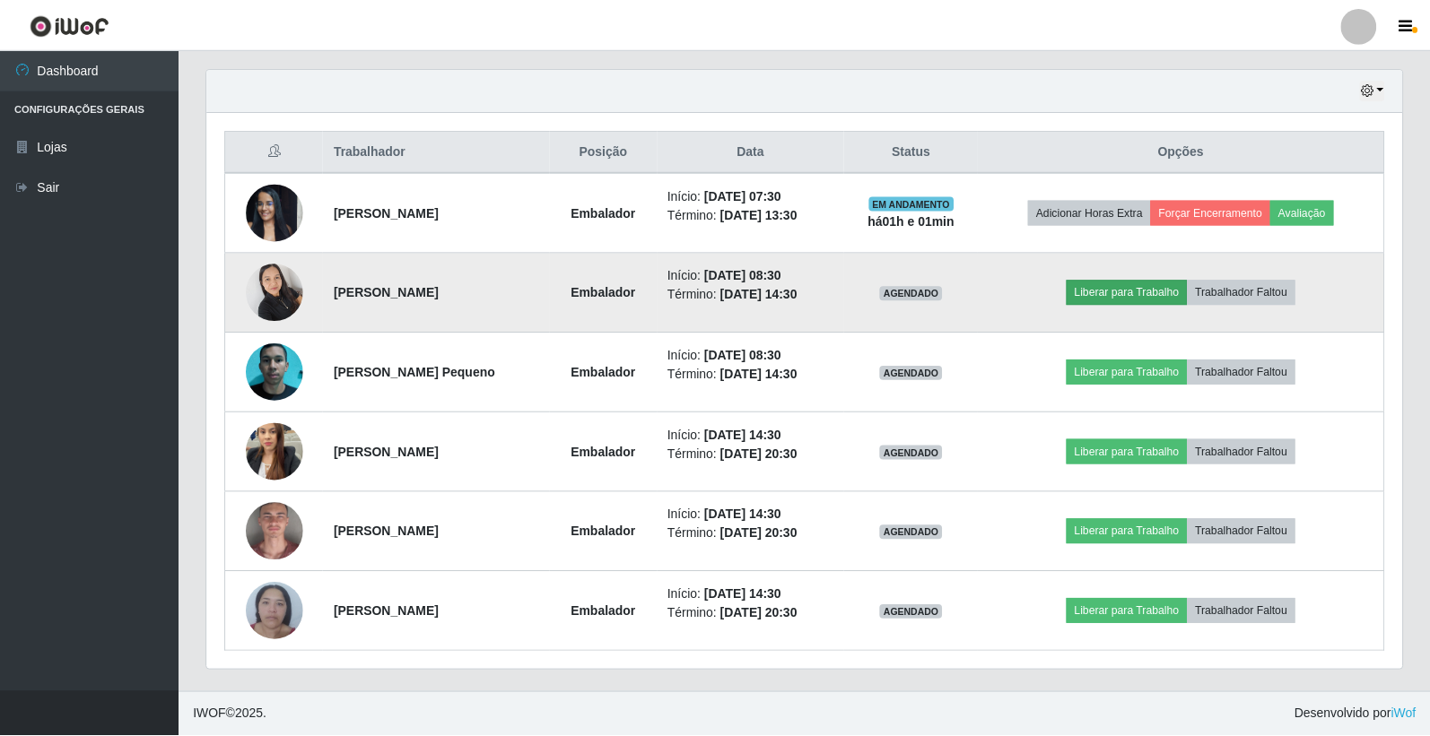
scroll to position [371, 1184]
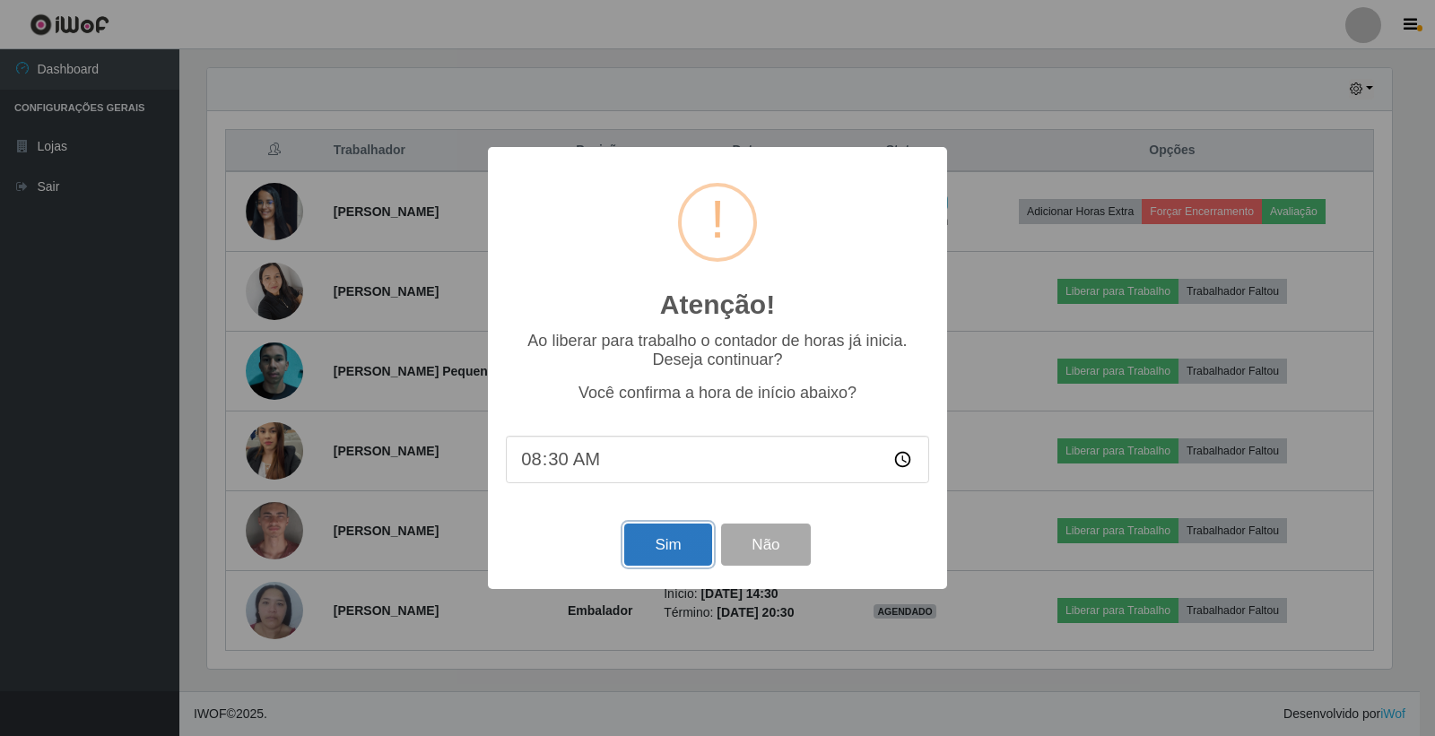
click at [658, 554] on button "Sim" at bounding box center [667, 545] width 87 height 42
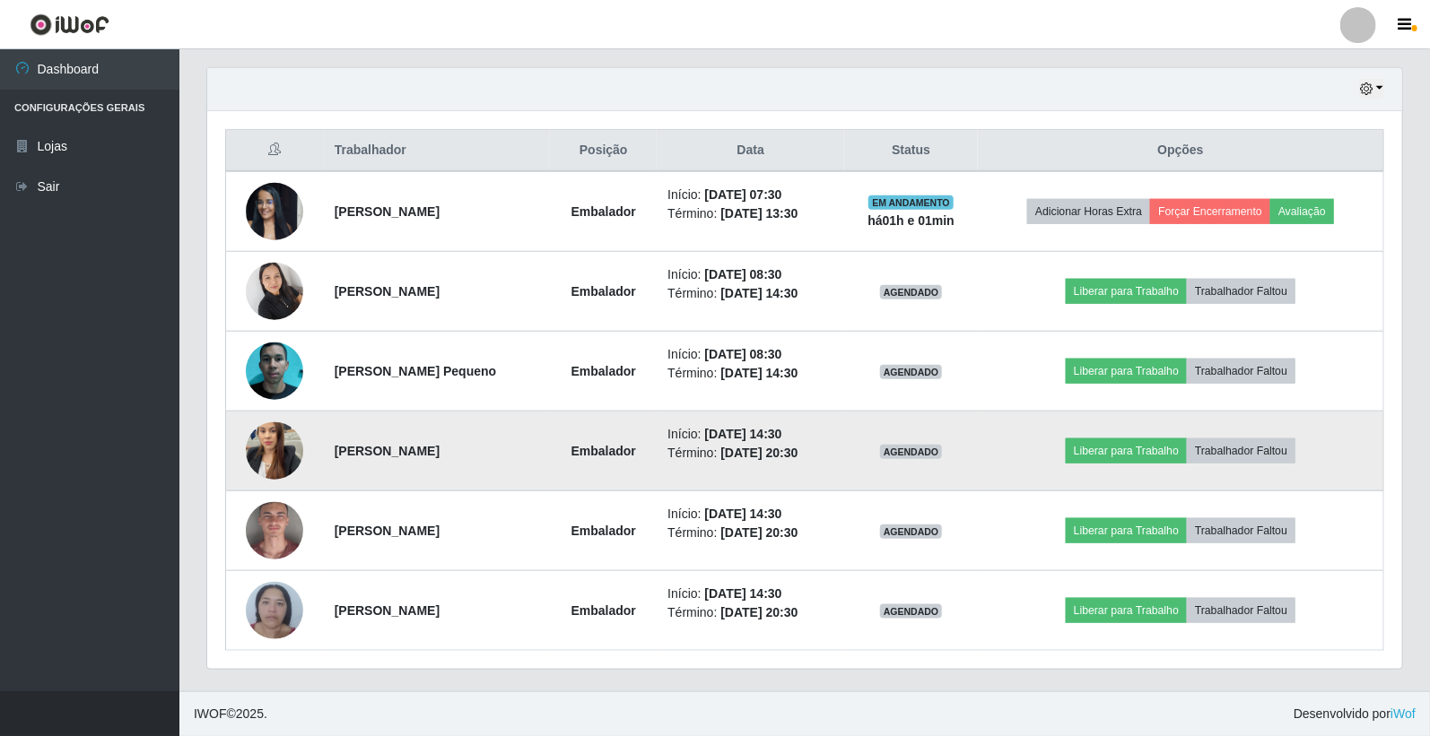
scroll to position [135, 0]
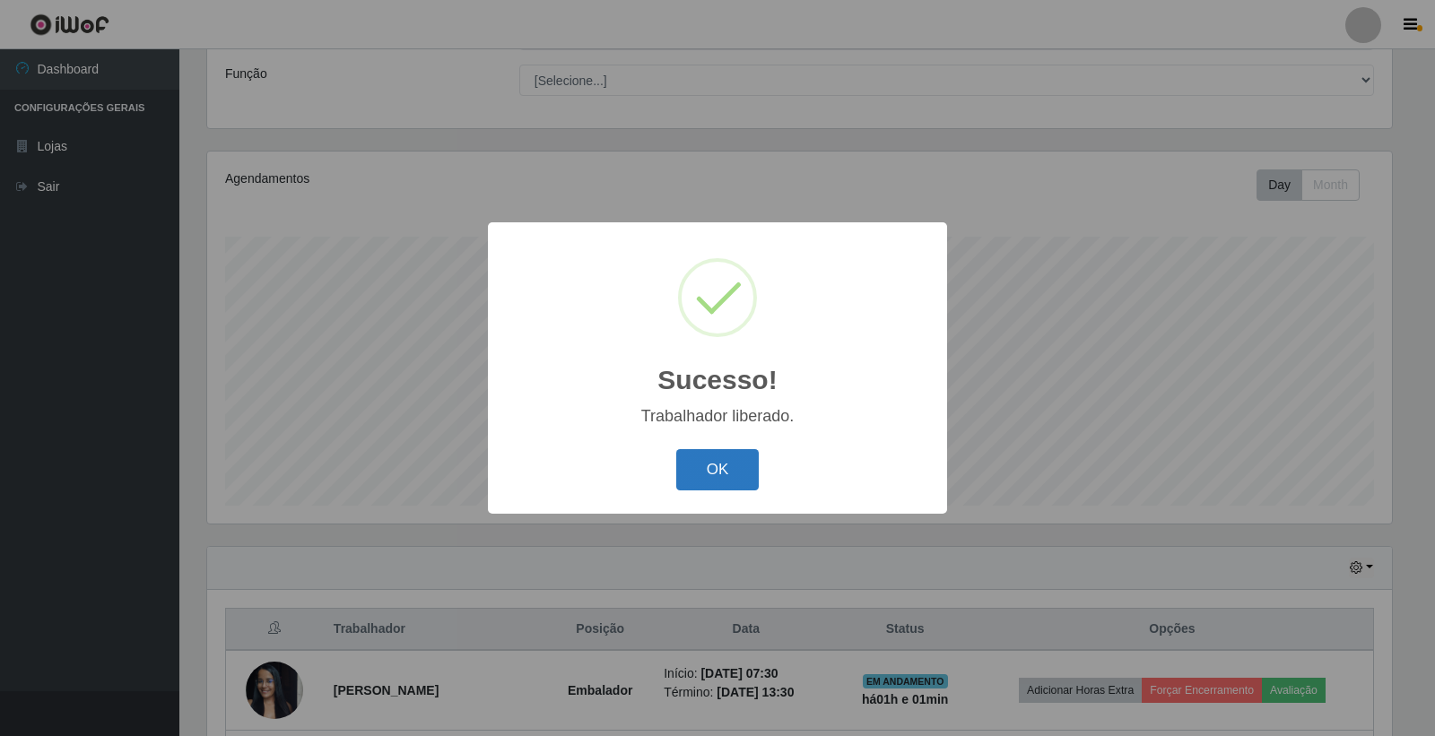
click at [719, 455] on button "OK" at bounding box center [717, 470] width 83 height 42
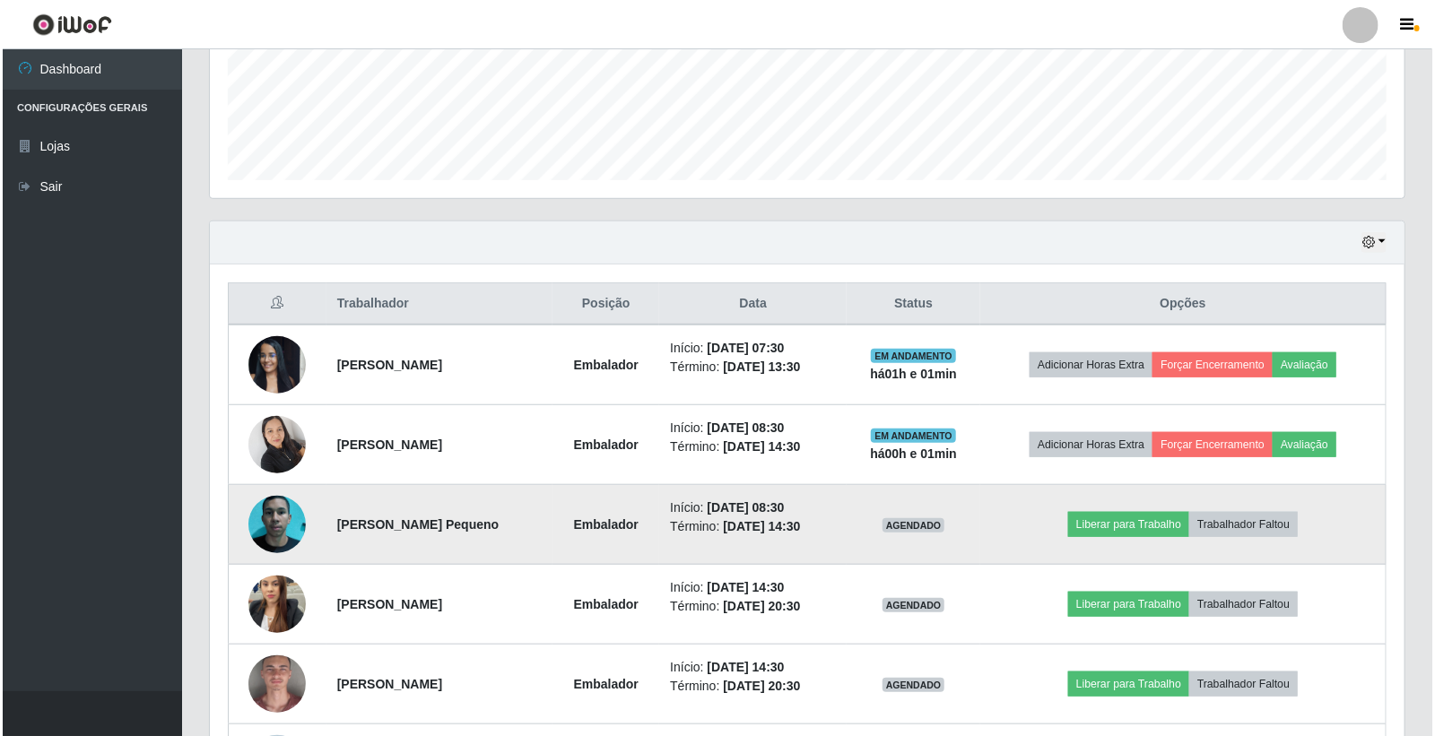
scroll to position [614, 0]
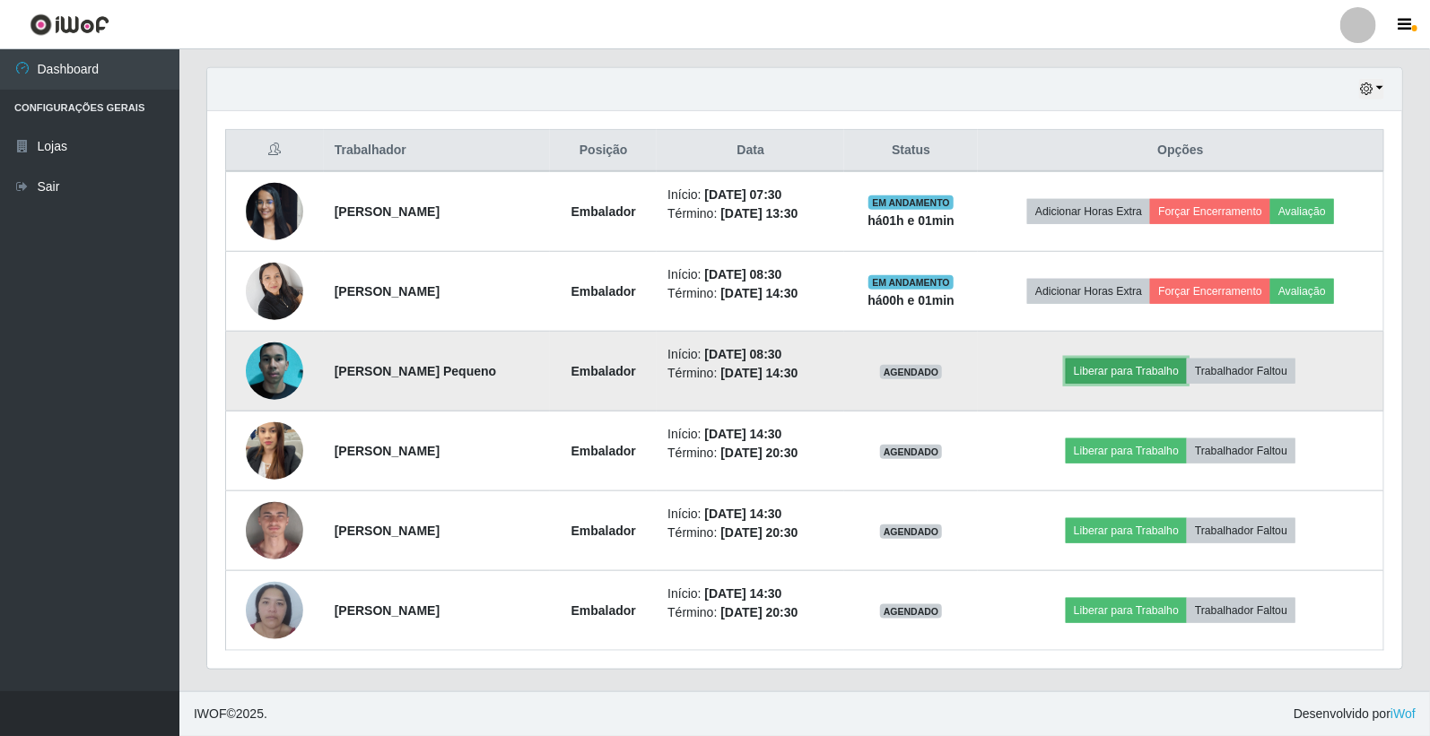
click at [1169, 362] on button "Liberar para Trabalho" at bounding box center [1125, 371] width 121 height 25
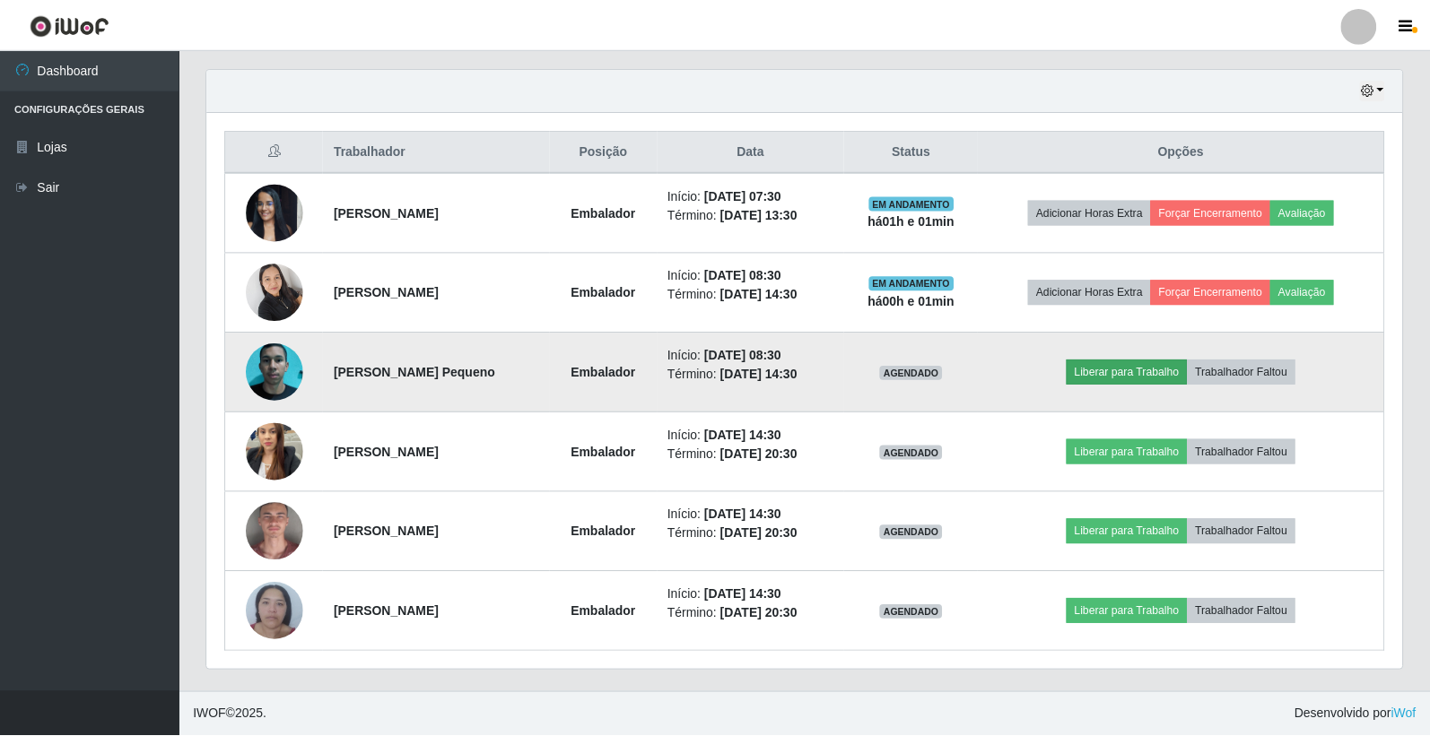
scroll to position [371, 1184]
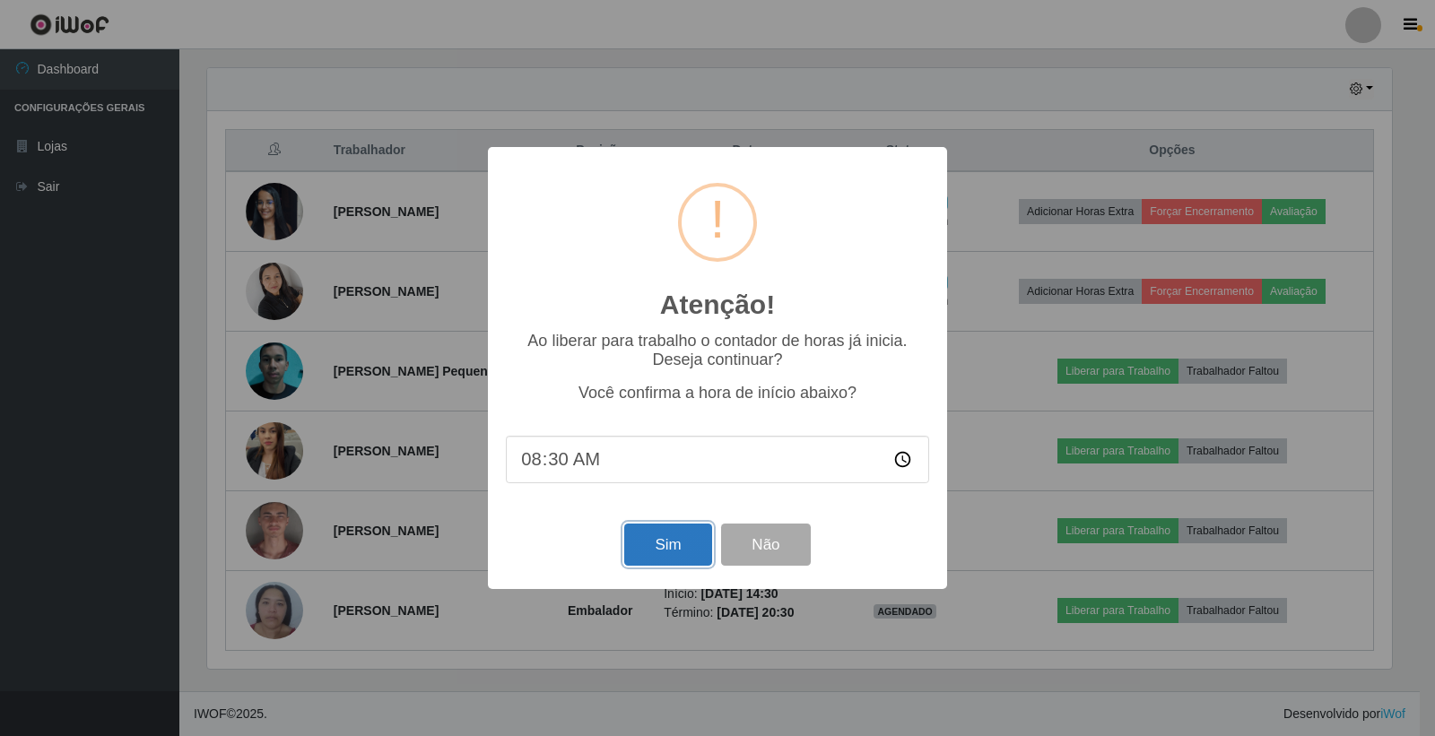
click at [685, 535] on button "Sim" at bounding box center [667, 545] width 87 height 42
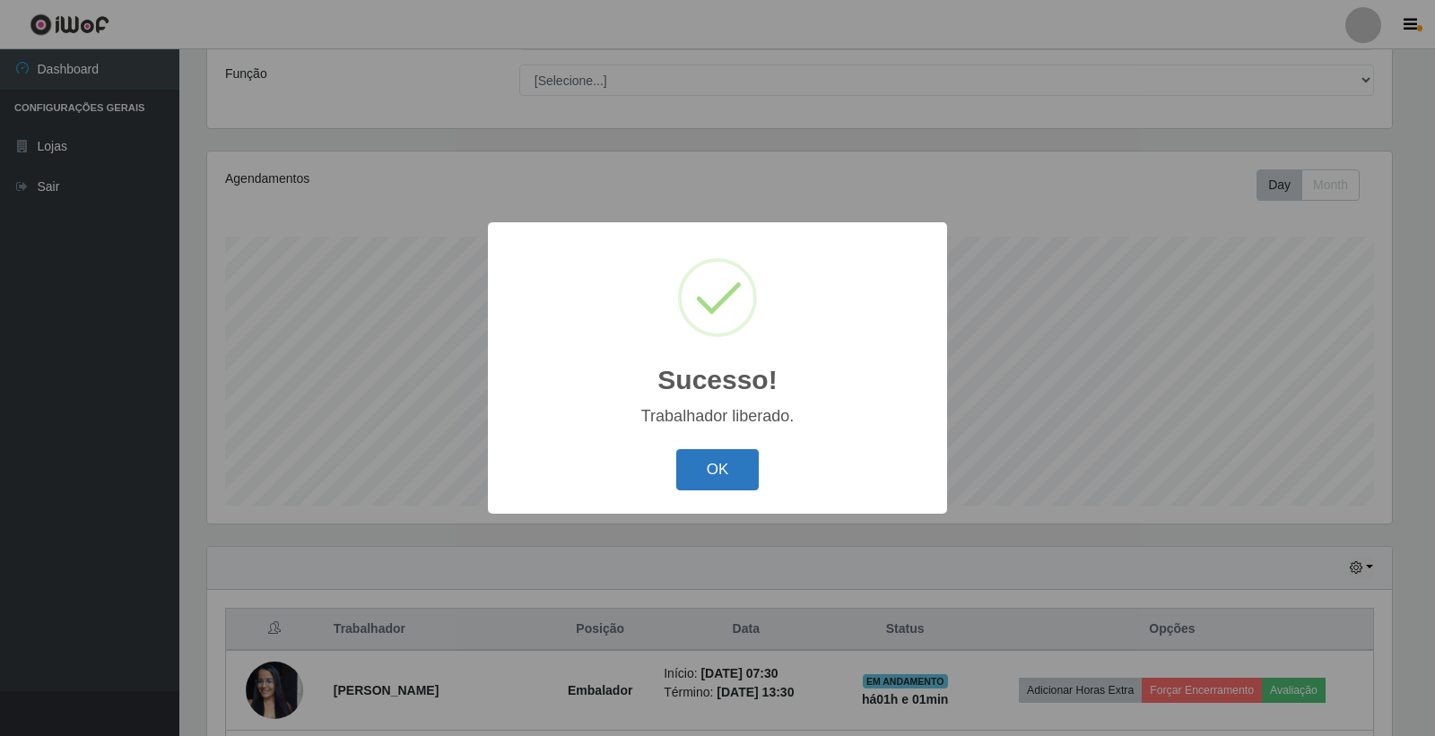
click at [751, 477] on button "OK" at bounding box center [717, 470] width 83 height 42
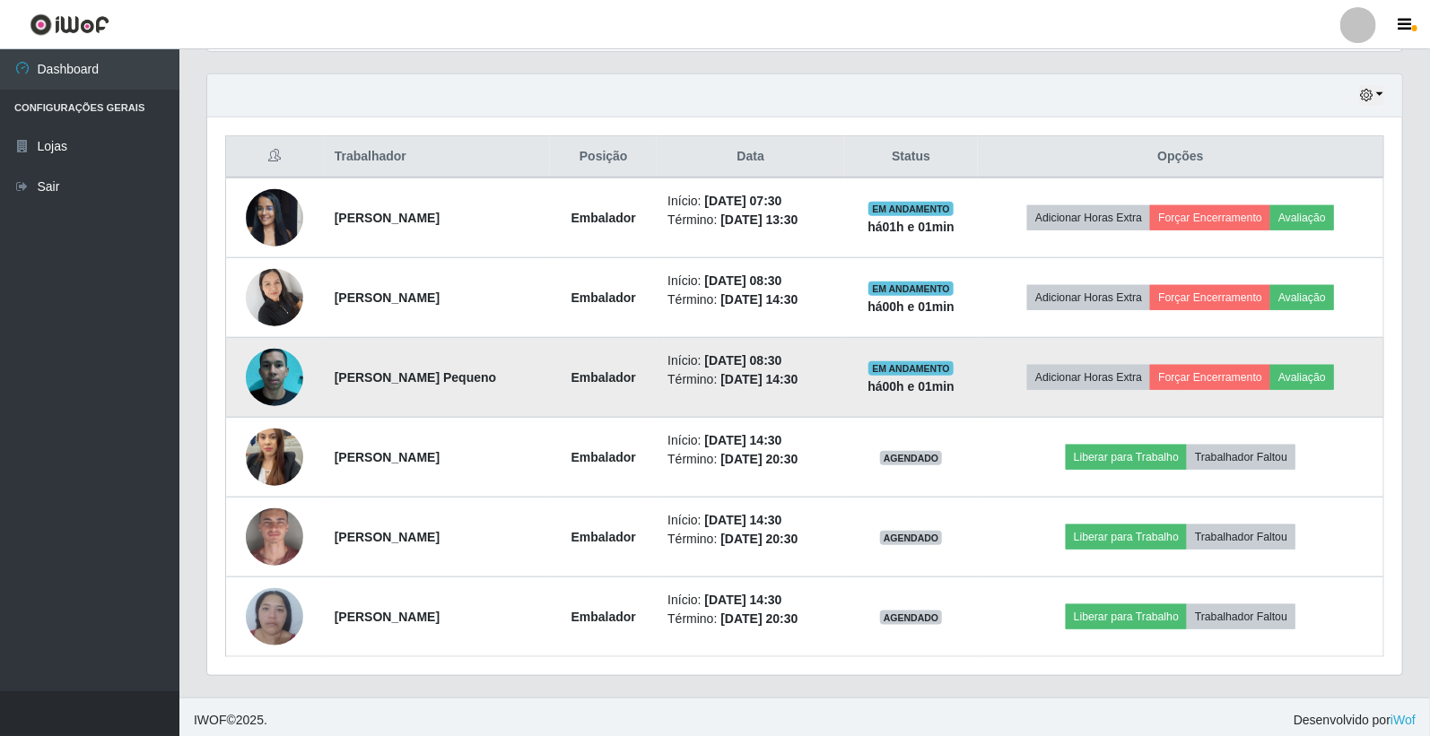
scroll to position [614, 0]
